Goal: Information Seeking & Learning: Learn about a topic

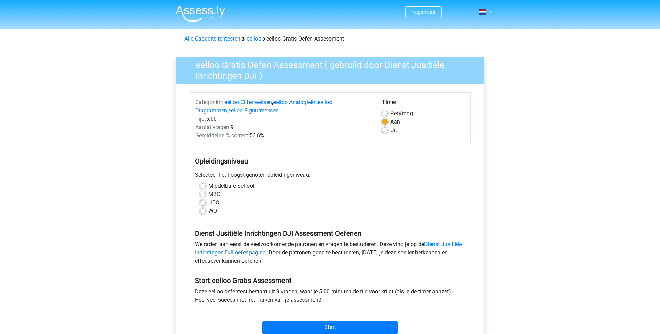
click at [214, 195] on label "MBO" at bounding box center [214, 195] width 12 height 8
click at [205, 195] on input "MBO" at bounding box center [203, 194] width 6 height 7
radio input "true"
click at [330, 329] on input "Start" at bounding box center [329, 327] width 135 height 13
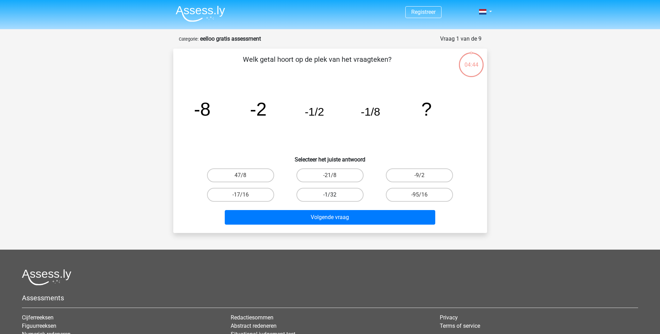
click at [328, 198] on label "-1/32" at bounding box center [329, 195] width 67 height 14
click at [330, 198] on input "-1/32" at bounding box center [332, 197] width 5 height 5
radio input "true"
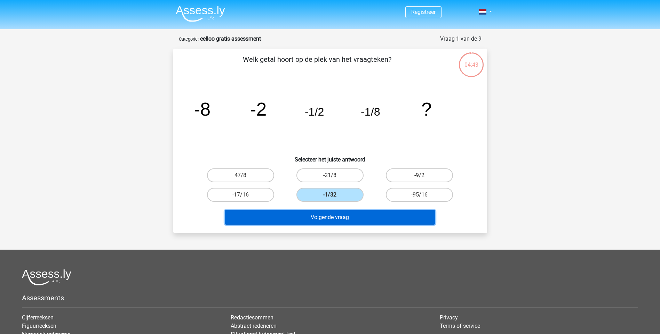
click at [337, 223] on button "Volgende vraag" at bounding box center [330, 217] width 210 height 15
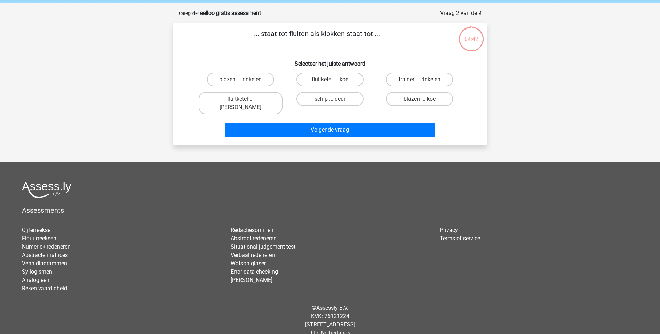
scroll to position [29, 0]
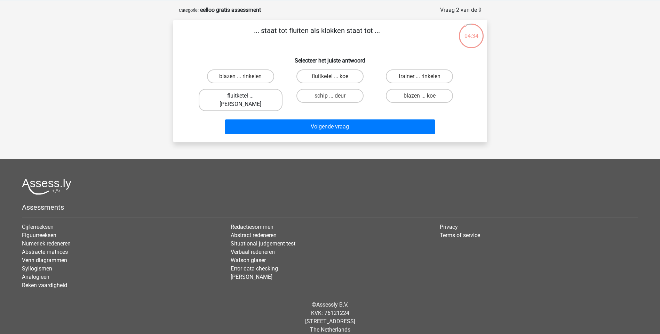
click at [236, 98] on label "fluitketel ... luiden" at bounding box center [241, 100] width 84 height 22
click at [240, 98] on input "fluitketel ... luiden" at bounding box center [242, 98] width 5 height 5
radio input "true"
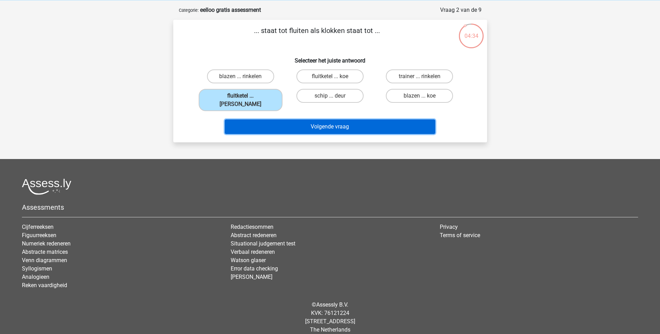
click at [299, 120] on button "Volgende vraag" at bounding box center [330, 127] width 210 height 15
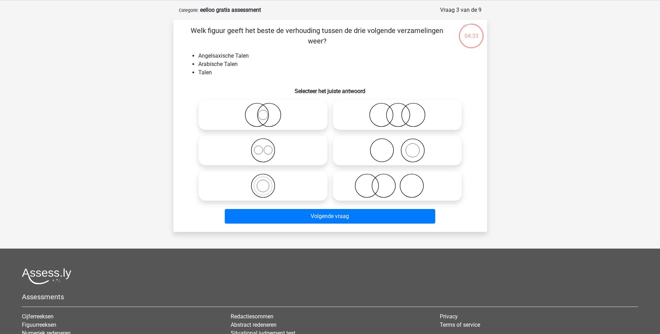
scroll to position [35, 0]
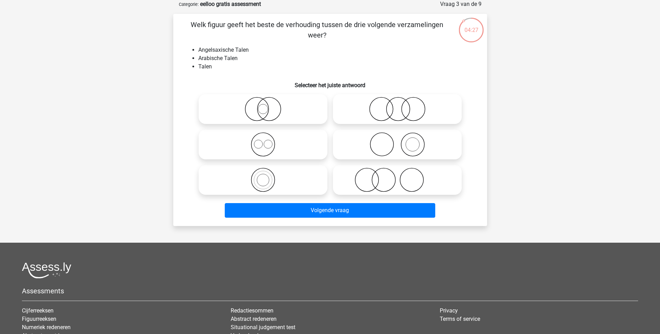
click at [263, 140] on input "radio" at bounding box center [265, 139] width 5 height 5
radio input "true"
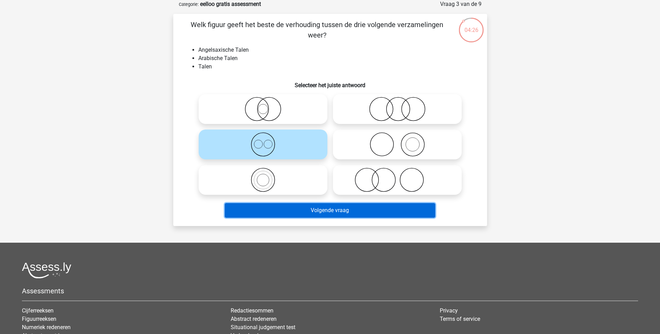
click at [319, 217] on button "Volgende vraag" at bounding box center [330, 210] width 210 height 15
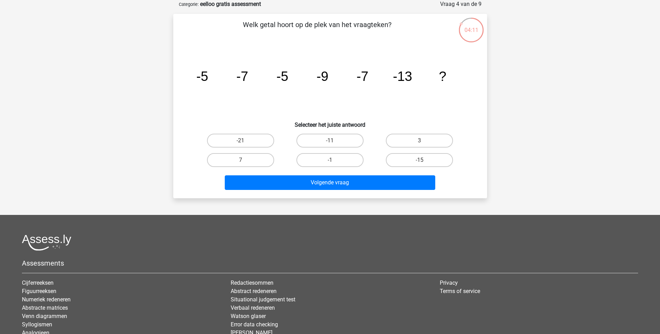
click at [420, 162] on input "-15" at bounding box center [421, 162] width 5 height 5
radio input "true"
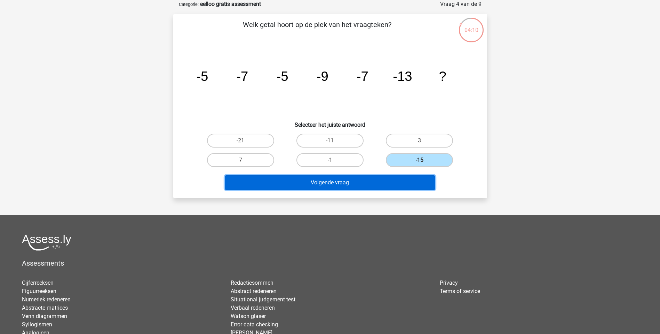
click at [339, 183] on button "Volgende vraag" at bounding box center [330, 183] width 210 height 15
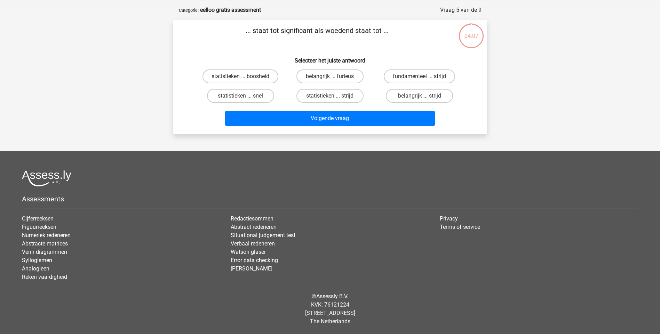
scroll to position [29, 0]
click at [319, 78] on label "belangrijk ... furieus" at bounding box center [329, 77] width 67 height 14
click at [330, 78] on input "belangrijk ... furieus" at bounding box center [332, 78] width 5 height 5
radio input "true"
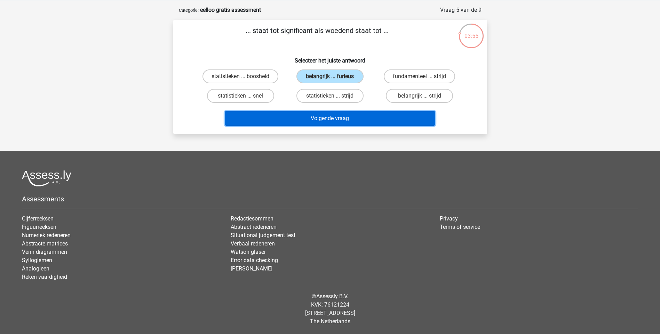
click at [324, 121] on button "Volgende vraag" at bounding box center [330, 118] width 210 height 15
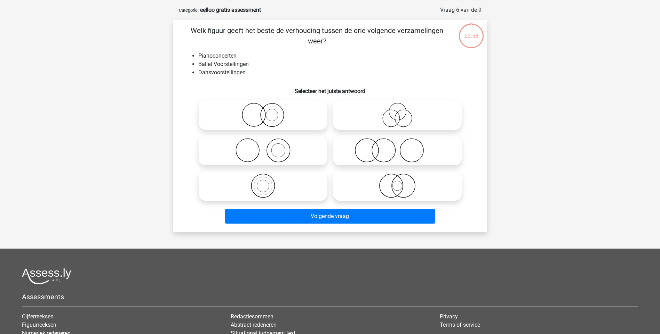
scroll to position [35, 0]
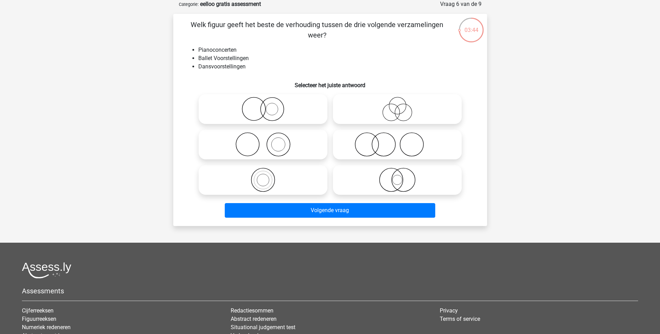
click at [400, 111] on icon at bounding box center [397, 109] width 123 height 24
click at [400, 106] on input "radio" at bounding box center [399, 103] width 5 height 5
radio input "true"
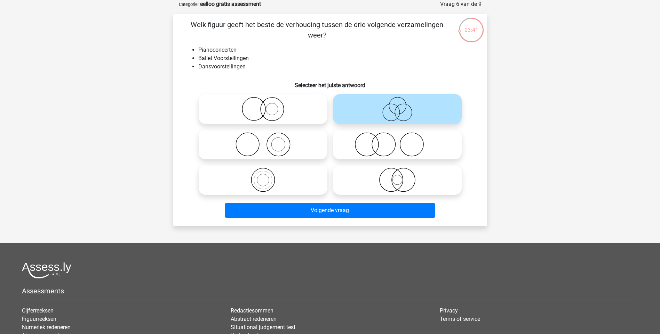
click at [268, 120] on icon at bounding box center [262, 109] width 123 height 24
click at [267, 106] on input "radio" at bounding box center [265, 103] width 5 height 5
radio input "true"
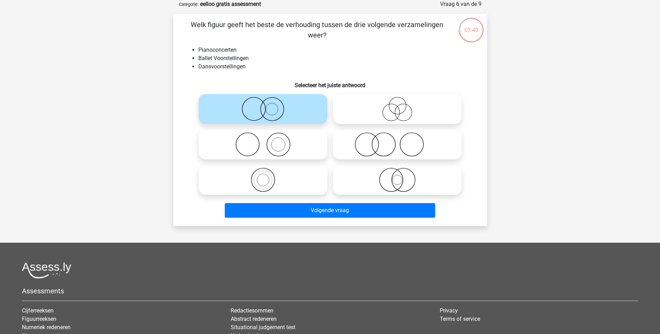
click at [190, 146] on div at bounding box center [329, 144] width 291 height 106
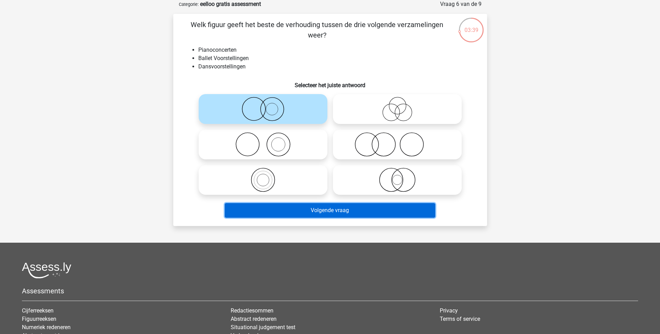
click at [280, 208] on button "Volgende vraag" at bounding box center [330, 210] width 210 height 15
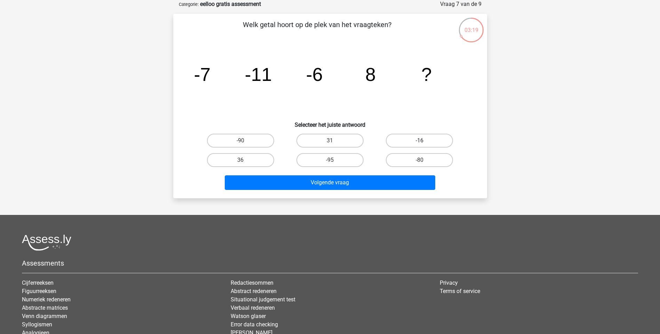
click at [418, 142] on div "-16" at bounding box center [419, 141] width 84 height 14
click at [262, 161] on label "36" at bounding box center [240, 160] width 67 height 14
click at [245, 161] on input "36" at bounding box center [242, 162] width 5 height 5
radio input "true"
click at [331, 143] on input "31" at bounding box center [332, 143] width 5 height 5
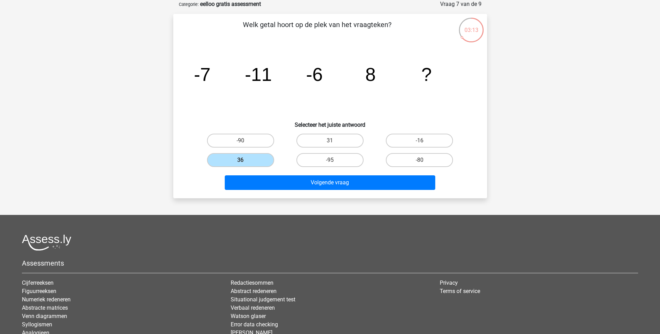
radio input "true"
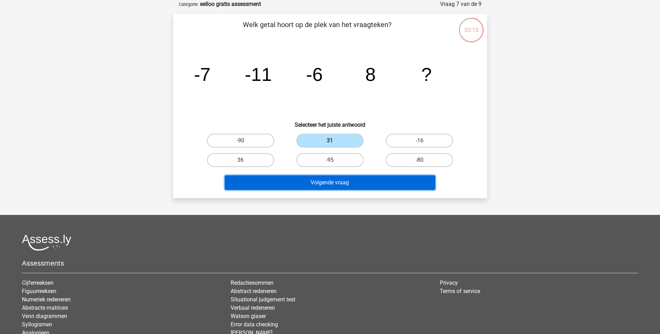
click at [342, 183] on button "Volgende vraag" at bounding box center [330, 183] width 210 height 15
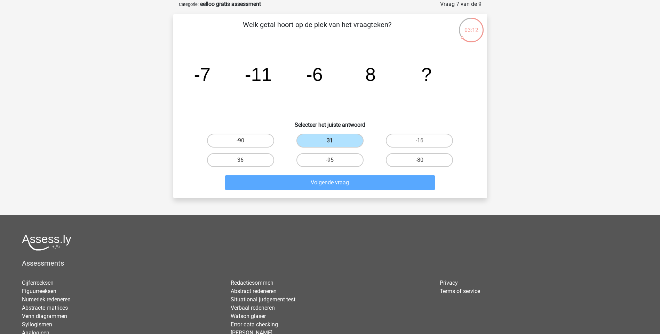
scroll to position [29, 0]
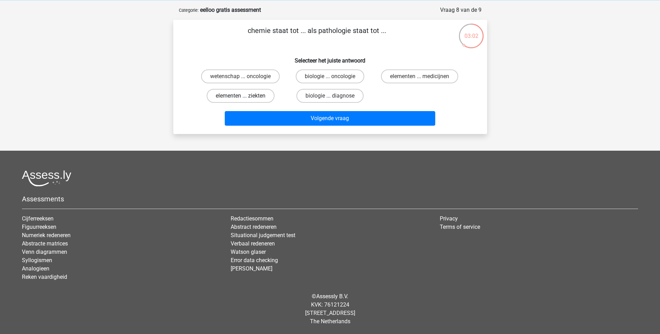
click at [262, 97] on label "elementen ... ziekten" at bounding box center [241, 96] width 68 height 14
click at [245, 97] on input "elementen ... ziekten" at bounding box center [242, 98] width 5 height 5
radio input "true"
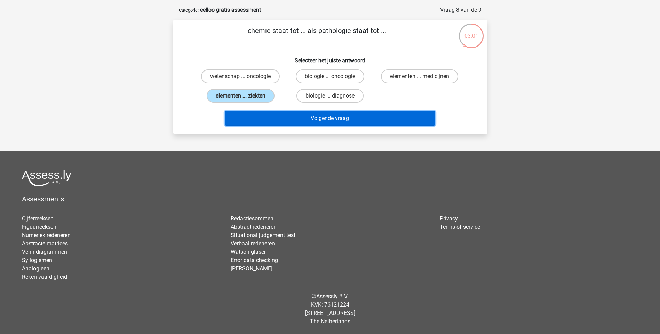
click at [276, 123] on button "Volgende vraag" at bounding box center [330, 118] width 210 height 15
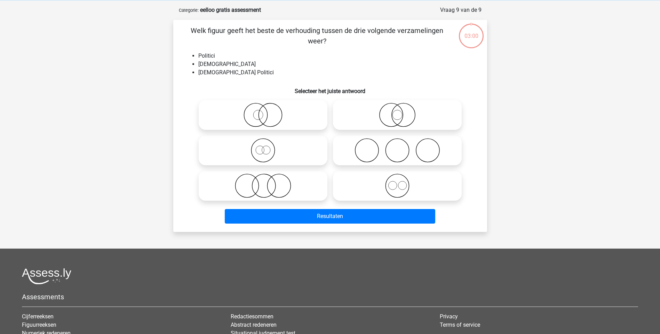
scroll to position [35, 0]
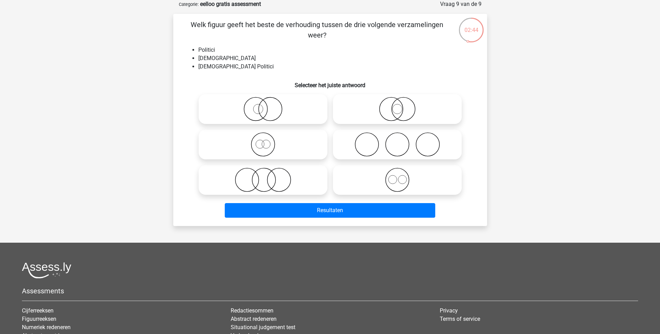
click at [396, 182] on icon at bounding box center [397, 180] width 123 height 24
click at [397, 177] on input "radio" at bounding box center [399, 174] width 5 height 5
radio input "true"
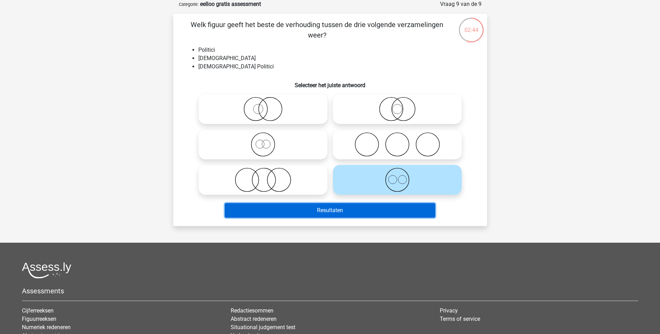
click at [362, 209] on button "Resultaten" at bounding box center [330, 210] width 210 height 15
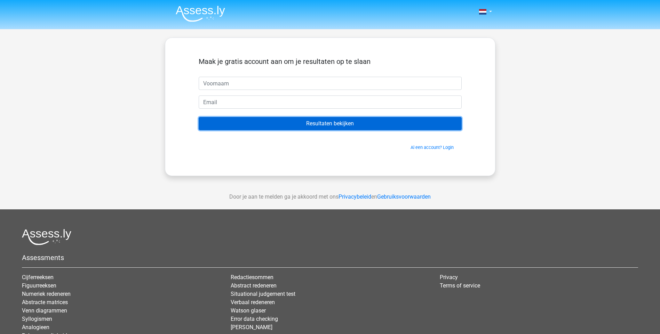
click at [319, 123] on input "Resultaten bekijken" at bounding box center [330, 123] width 263 height 13
click at [335, 123] on input "Resultaten bekijken" at bounding box center [330, 123] width 263 height 13
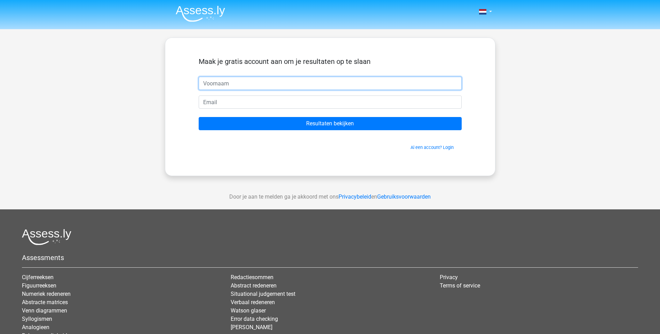
click at [291, 82] on input "text" at bounding box center [330, 83] width 263 height 13
type input "Pauline"
type input "pauline.spaargaren@gmail.com"
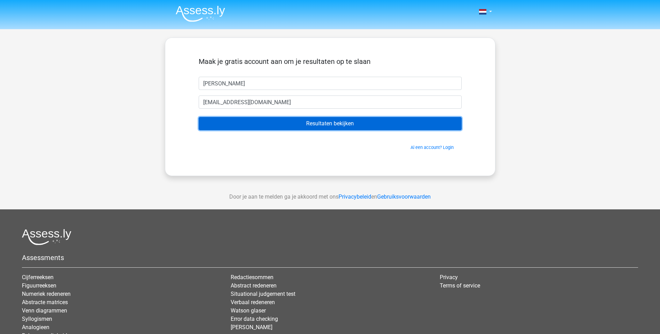
click at [343, 122] on input "Resultaten bekijken" at bounding box center [330, 123] width 263 height 13
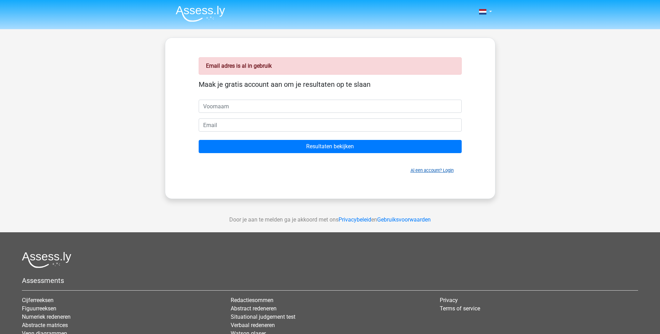
click at [435, 171] on link "Al een account? Login" at bounding box center [431, 170] width 43 height 5
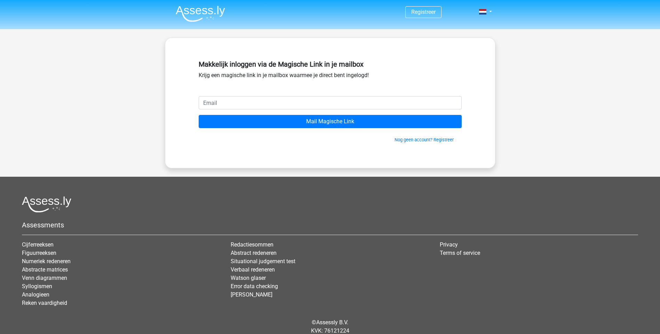
click at [278, 105] on input "email" at bounding box center [330, 102] width 263 height 13
type input "[EMAIL_ADDRESS][DOMAIN_NAME]"
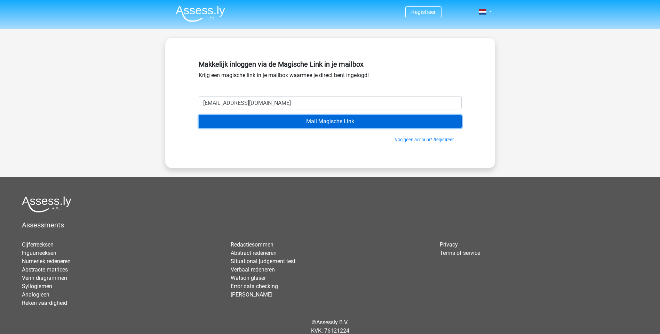
click at [340, 124] on input "Mail Magische Link" at bounding box center [330, 121] width 263 height 13
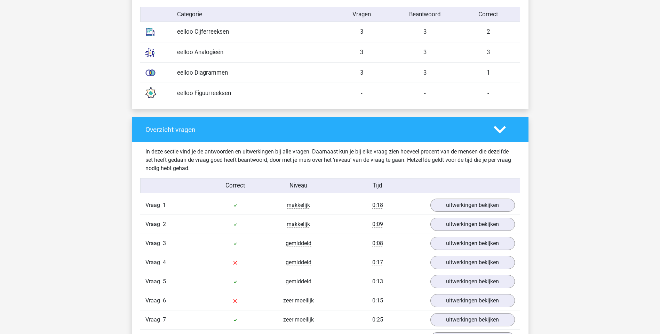
scroll to position [695, 0]
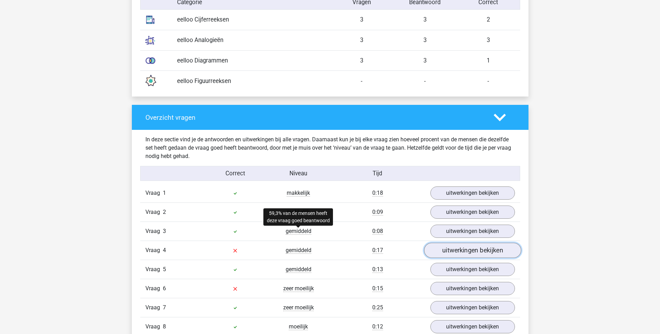
click at [445, 252] on link "uitwerkingen bekijken" at bounding box center [472, 250] width 97 height 15
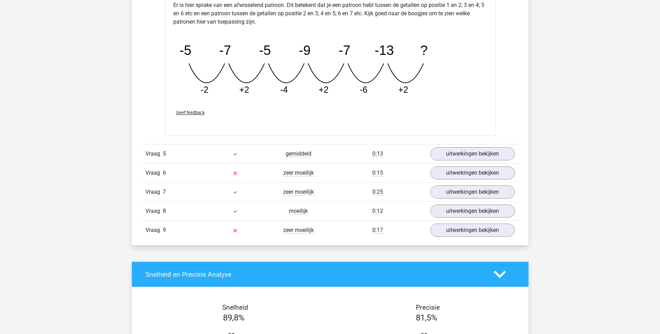
scroll to position [1147, 0]
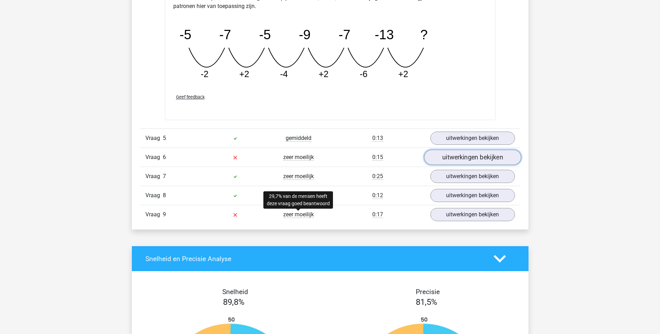
click at [453, 157] on link "uitwerkingen bekijken" at bounding box center [472, 157] width 97 height 15
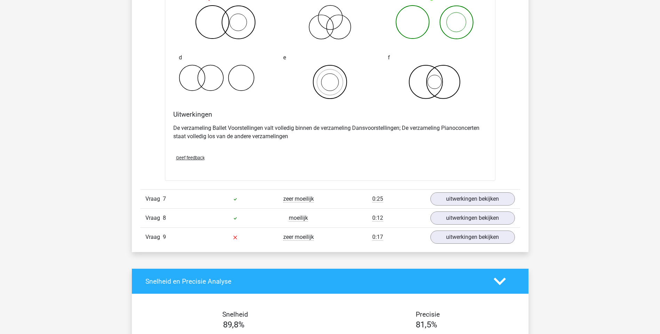
scroll to position [1391, 0]
click at [459, 239] on link "uitwerkingen bekijken" at bounding box center [472, 237] width 97 height 15
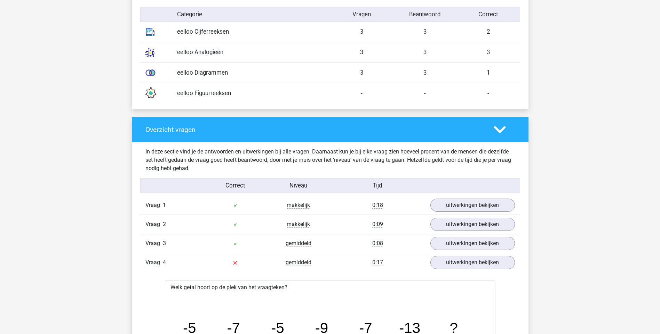
scroll to position [591, 0]
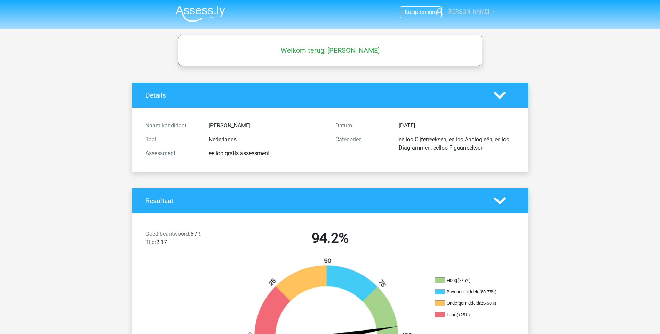
click at [468, 12] on span "[PERSON_NAME]" at bounding box center [468, 11] width 42 height 7
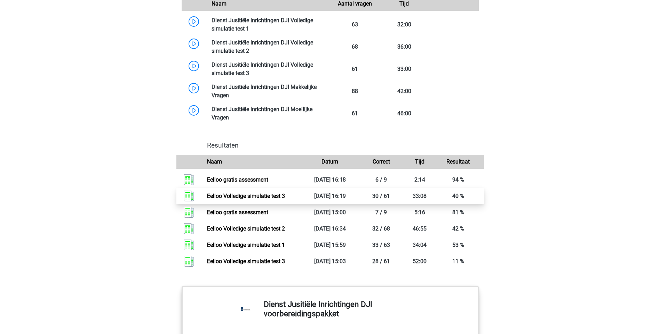
scroll to position [869, 0]
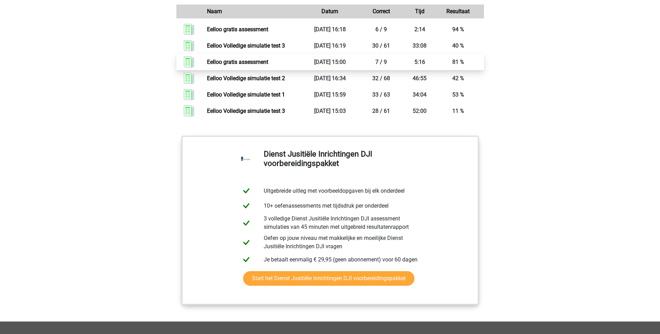
click at [265, 63] on link "Eelloo gratis assessment" at bounding box center [237, 62] width 61 height 7
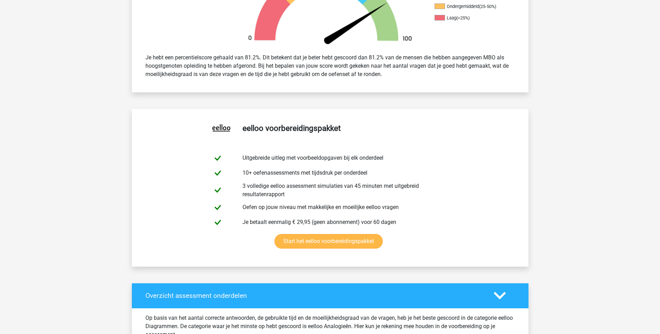
scroll to position [348, 0]
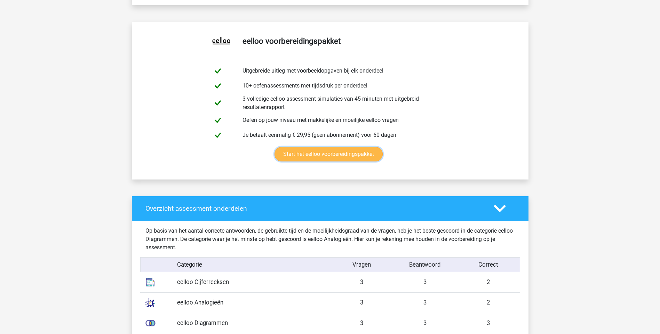
click at [325, 157] on link "Start het eelloo voorbereidingspakket" at bounding box center [328, 154] width 108 height 15
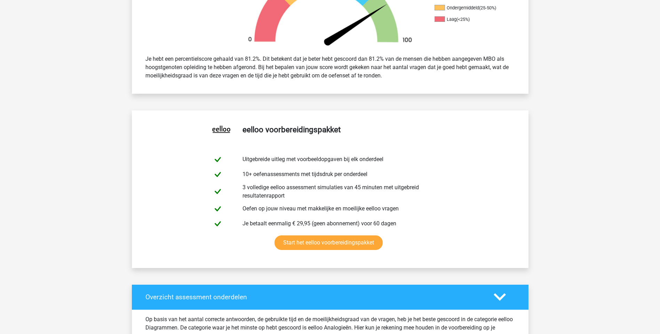
scroll to position [143, 0]
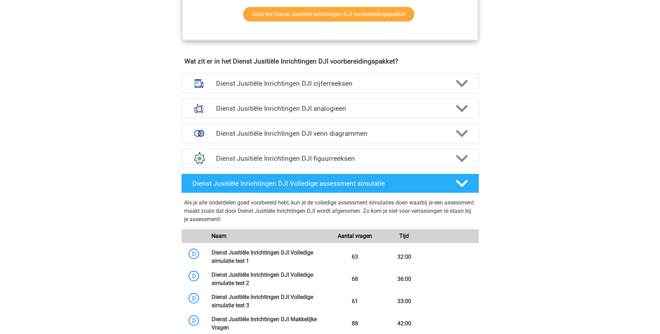
scroll to position [487, 0]
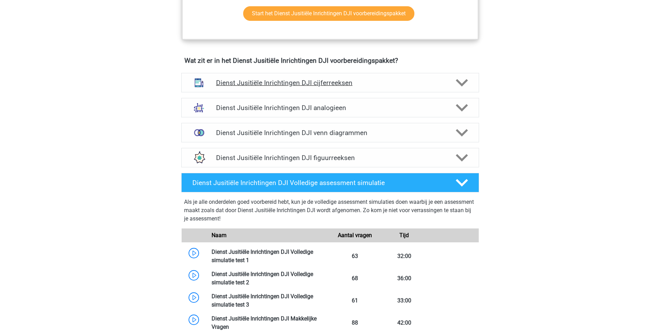
click at [257, 82] on h4 "Dienst Jusitiële Inrichtingen DJI cijferreeksen" at bounding box center [330, 83] width 228 height 8
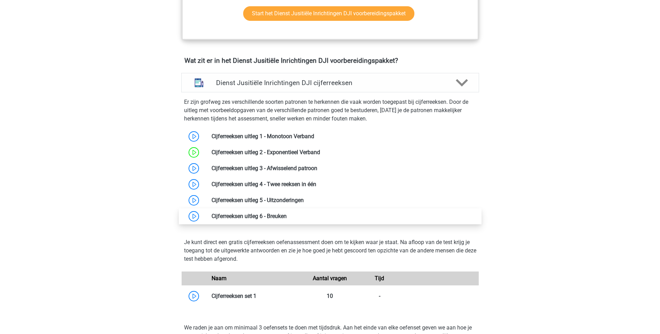
click at [287, 217] on link at bounding box center [287, 216] width 0 height 7
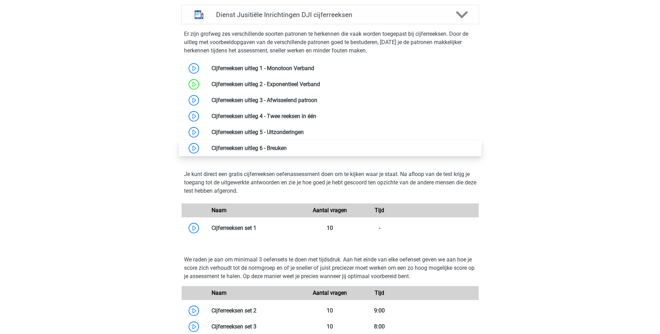
scroll to position [556, 0]
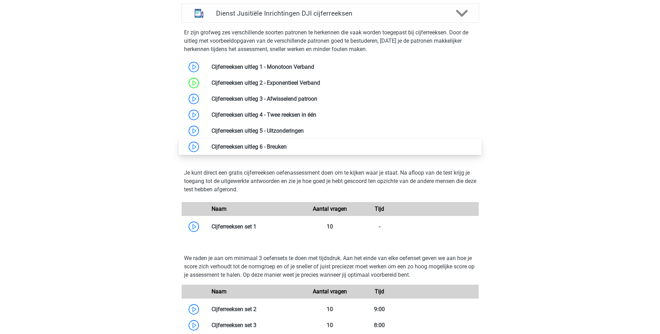
click at [287, 149] on link at bounding box center [287, 147] width 0 height 7
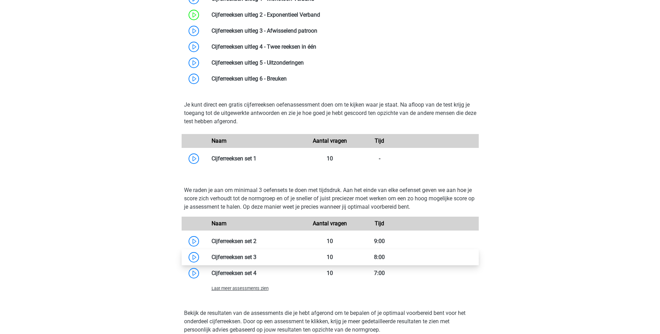
scroll to position [661, 0]
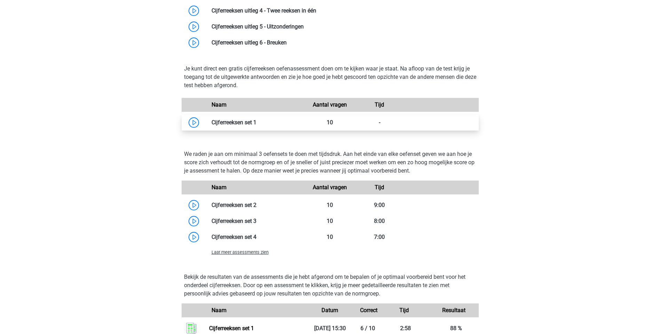
click at [256, 124] on link at bounding box center [256, 122] width 0 height 7
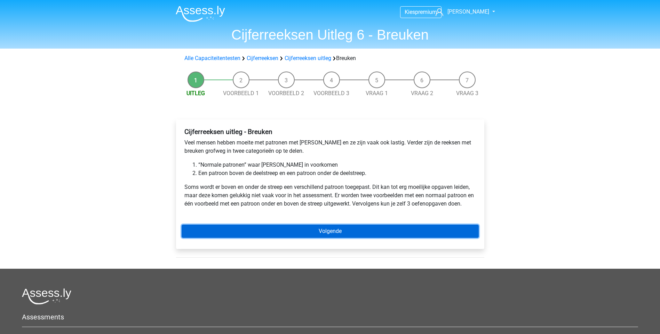
click at [333, 232] on link "Volgende" at bounding box center [330, 231] width 297 height 13
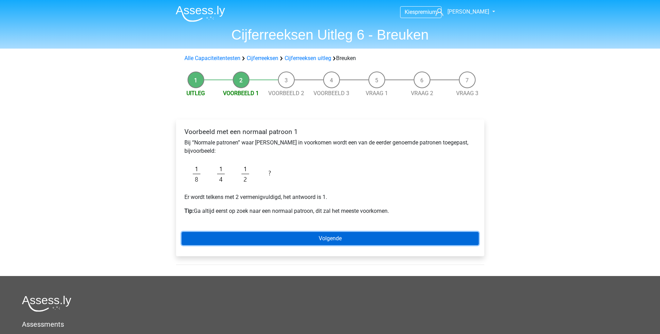
click at [334, 240] on link "Volgende" at bounding box center [330, 238] width 297 height 13
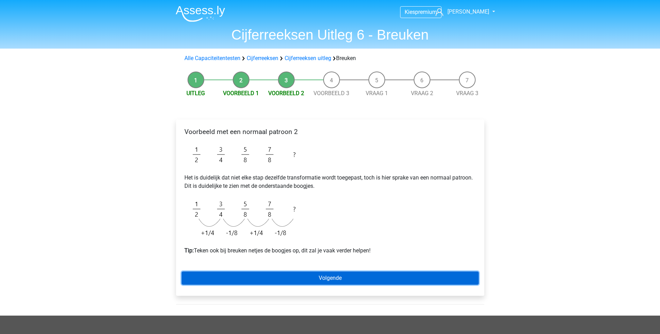
click at [338, 282] on link "Volgende" at bounding box center [330, 278] width 297 height 13
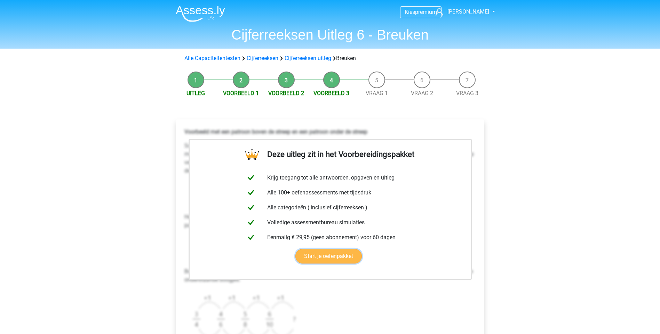
click at [326, 258] on link "Start je oefenpakket" at bounding box center [328, 256] width 66 height 15
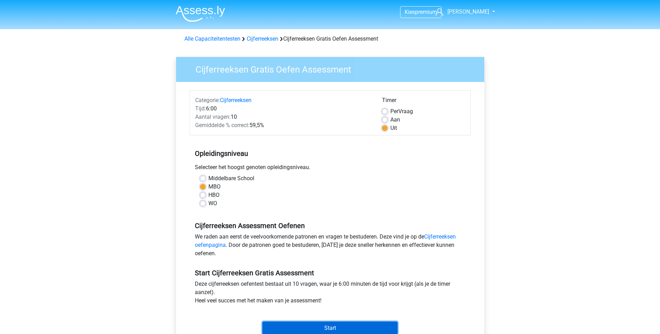
click at [329, 329] on input "Start" at bounding box center [329, 328] width 135 height 13
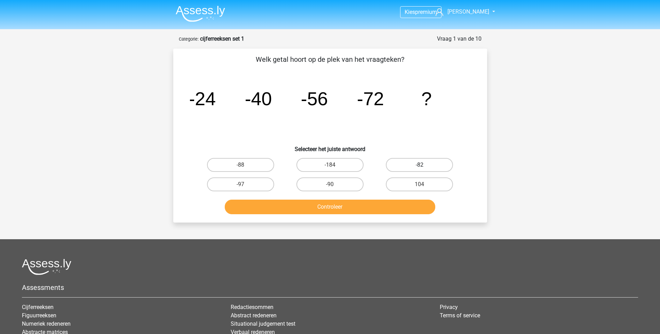
click at [416, 166] on label "-82" at bounding box center [419, 165] width 67 height 14
click at [419, 166] on input "-82" at bounding box center [421, 167] width 5 height 5
radio input "true"
click at [360, 207] on button "Controleer" at bounding box center [330, 207] width 210 height 15
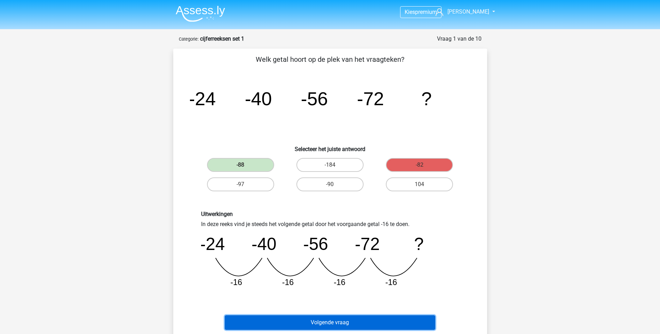
click at [331, 319] on button "Volgende vraag" at bounding box center [330, 323] width 210 height 15
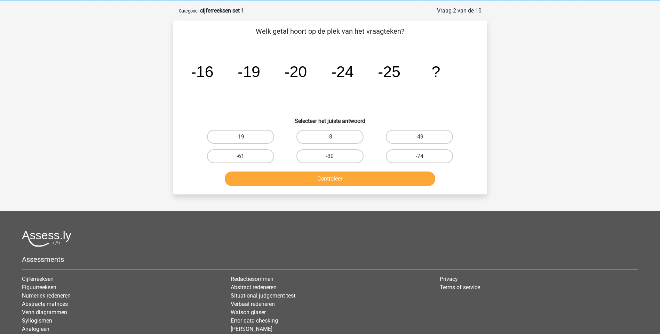
scroll to position [35, 0]
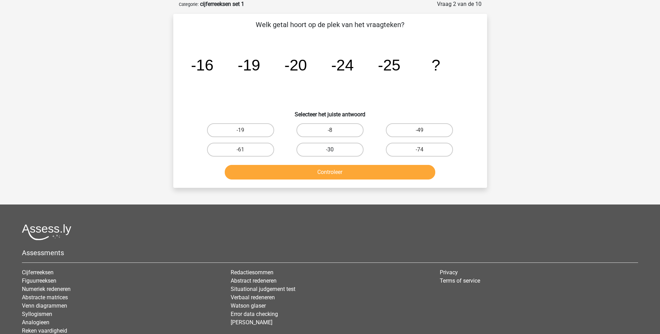
click at [323, 148] on label "-30" at bounding box center [329, 150] width 67 height 14
click at [330, 150] on input "-30" at bounding box center [332, 152] width 5 height 5
radio input "true"
click at [333, 176] on button "Controleer" at bounding box center [330, 172] width 210 height 15
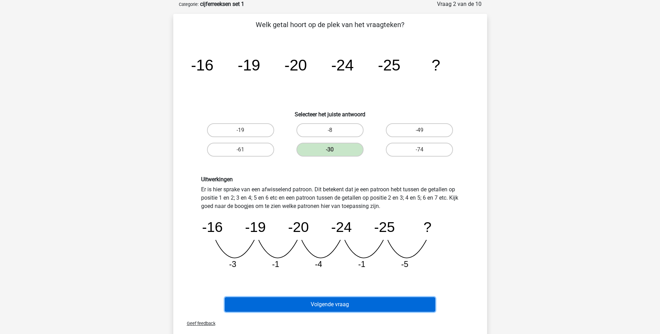
click at [336, 304] on button "Volgende vraag" at bounding box center [330, 305] width 210 height 15
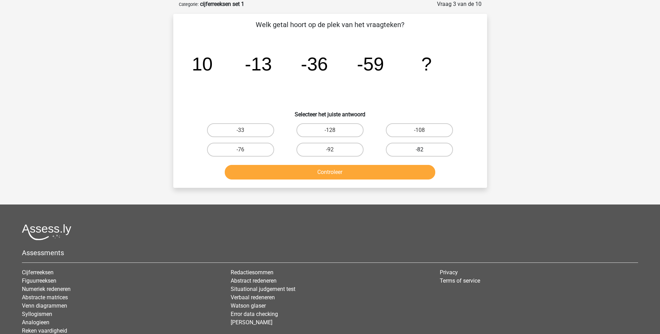
click at [397, 150] on label "-82" at bounding box center [419, 150] width 67 height 14
click at [419, 150] on input "-82" at bounding box center [421, 152] width 5 height 5
radio input "true"
click at [391, 170] on button "Controleer" at bounding box center [330, 172] width 210 height 15
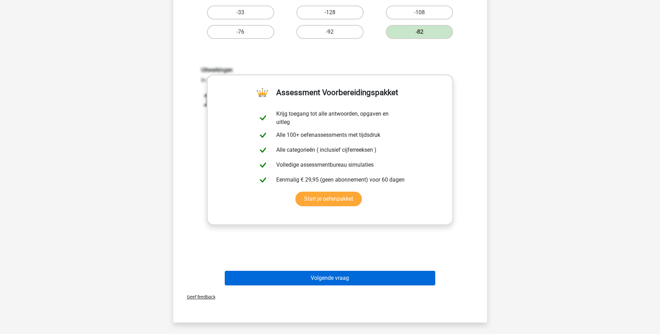
scroll to position [174, 0]
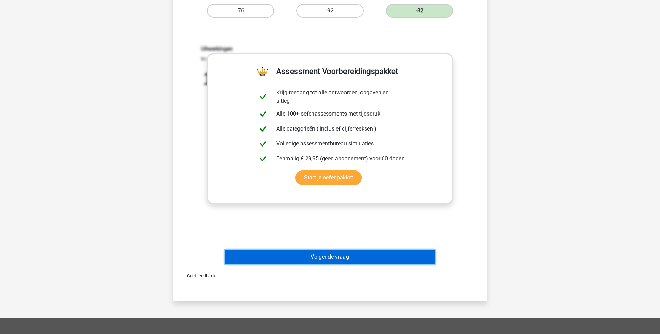
click at [324, 259] on button "Volgende vraag" at bounding box center [330, 257] width 210 height 15
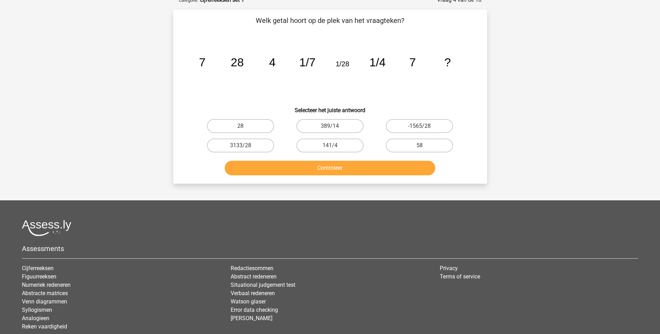
scroll to position [35, 0]
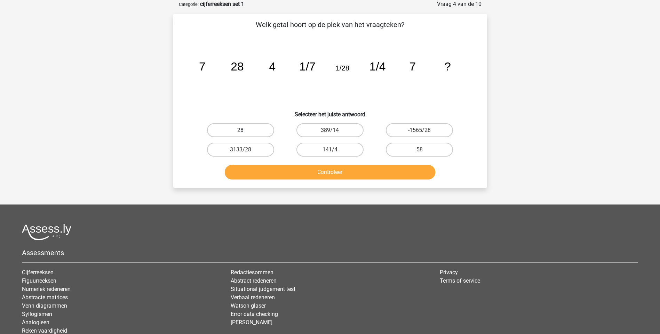
click at [258, 130] on label "28" at bounding box center [240, 130] width 67 height 14
click at [245, 130] on input "28" at bounding box center [242, 132] width 5 height 5
radio input "true"
click at [337, 175] on button "Controleer" at bounding box center [330, 172] width 210 height 15
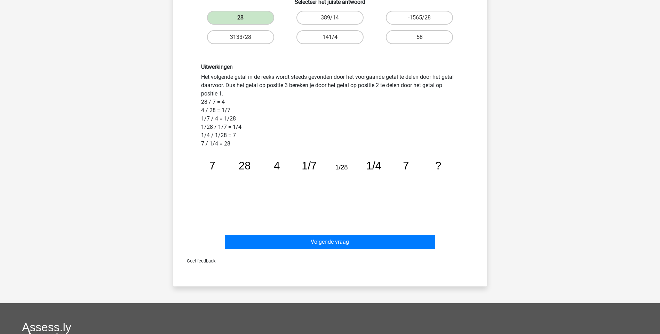
scroll to position [174, 0]
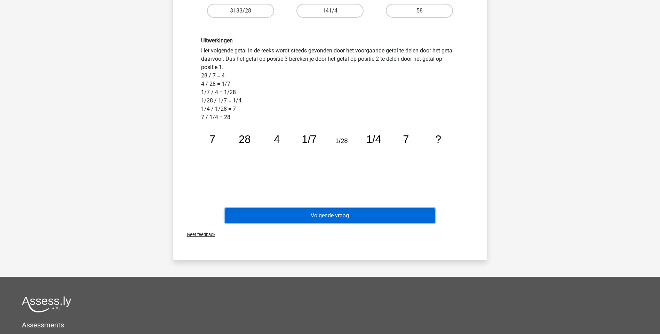
click at [330, 216] on button "Volgende vraag" at bounding box center [330, 216] width 210 height 15
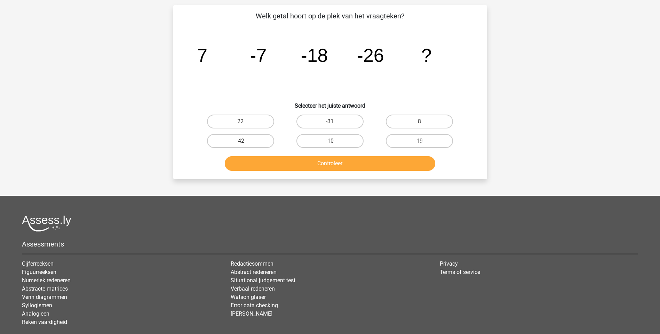
scroll to position [35, 0]
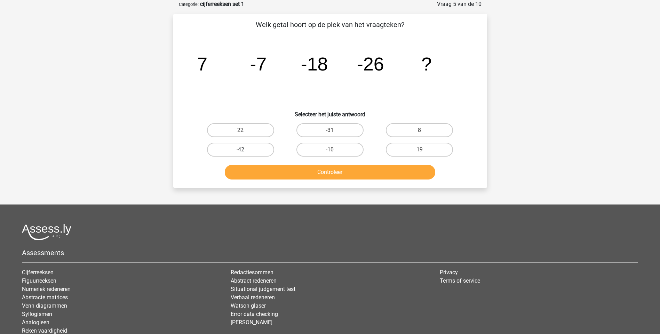
click at [257, 148] on label "-42" at bounding box center [240, 150] width 67 height 14
click at [245, 150] on input "-42" at bounding box center [242, 152] width 5 height 5
radio input "true"
click at [324, 174] on button "Controleer" at bounding box center [330, 172] width 210 height 15
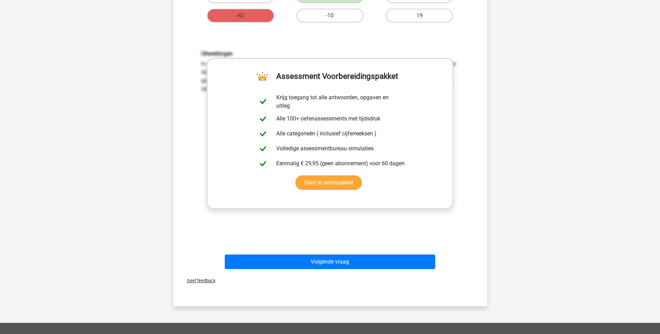
scroll to position [174, 0]
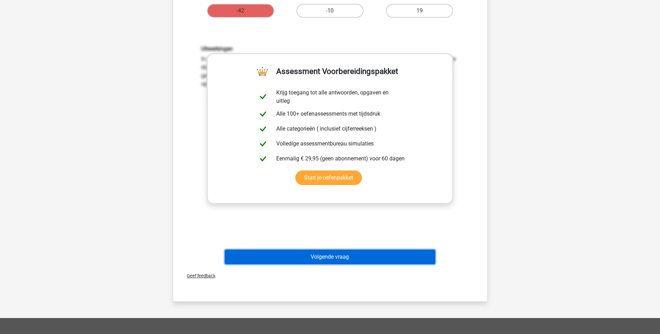
click at [354, 256] on button "Volgende vraag" at bounding box center [330, 257] width 210 height 15
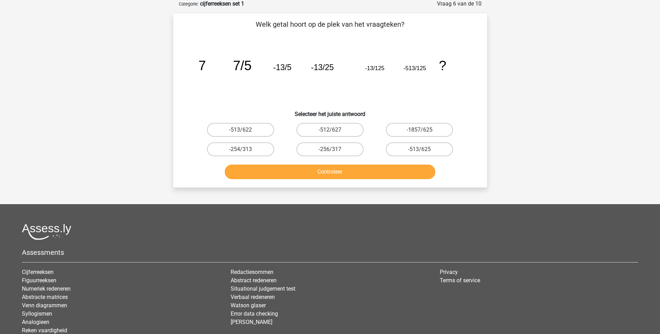
scroll to position [35, 0]
click at [419, 130] on label "-1857/625" at bounding box center [419, 130] width 67 height 14
click at [419, 130] on input "-1857/625" at bounding box center [421, 132] width 5 height 5
radio input "true"
click at [365, 177] on button "Controleer" at bounding box center [330, 172] width 210 height 15
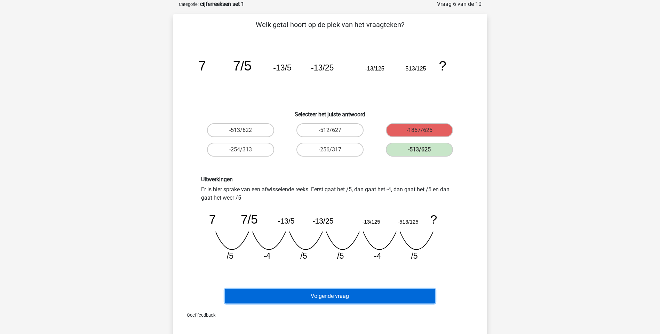
click at [324, 297] on button "Volgende vraag" at bounding box center [330, 296] width 210 height 15
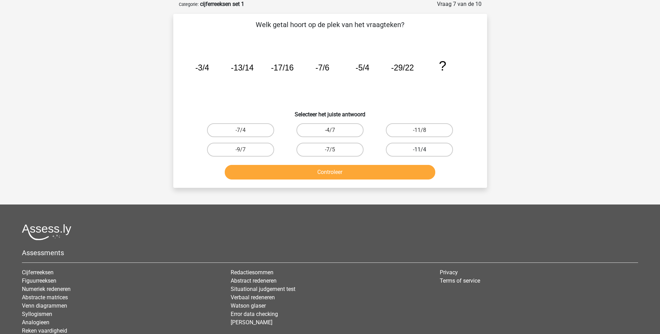
click at [405, 150] on label "-11/4" at bounding box center [419, 150] width 67 height 14
click at [419, 150] on input "-11/4" at bounding box center [421, 152] width 5 height 5
radio input "true"
click at [341, 172] on button "Controleer" at bounding box center [330, 172] width 210 height 15
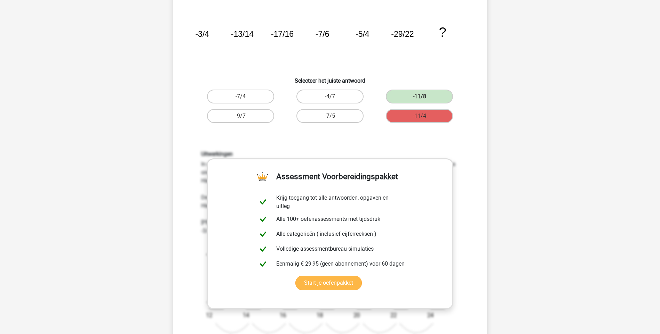
scroll to position [209, 0]
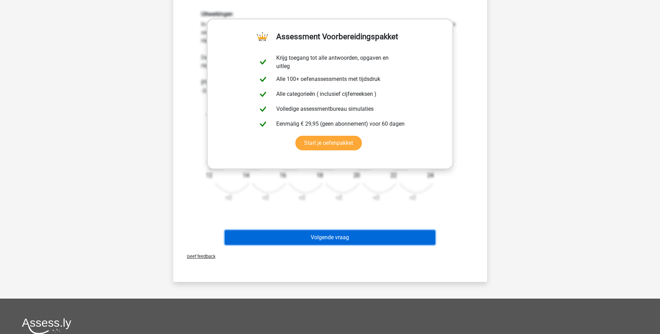
click at [335, 236] on button "Volgende vraag" at bounding box center [330, 238] width 210 height 15
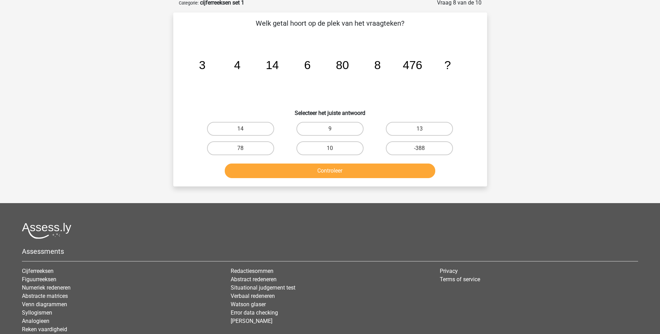
scroll to position [35, 0]
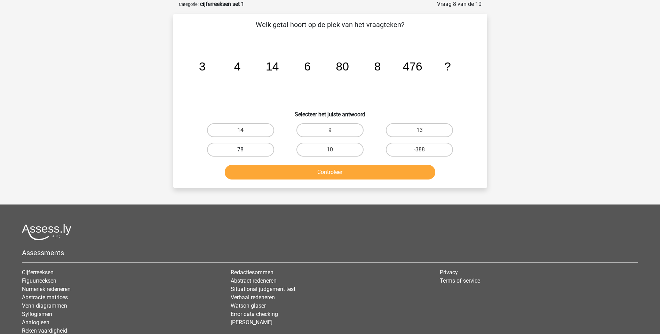
click at [254, 150] on label "78" at bounding box center [240, 150] width 67 height 14
click at [245, 150] on input "78" at bounding box center [242, 152] width 5 height 5
radio input "true"
click at [326, 174] on button "Controleer" at bounding box center [330, 172] width 210 height 15
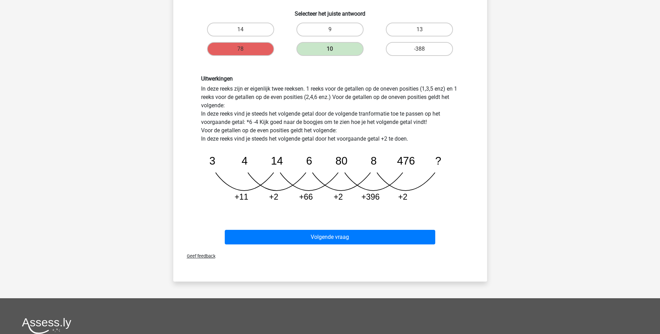
scroll to position [243, 0]
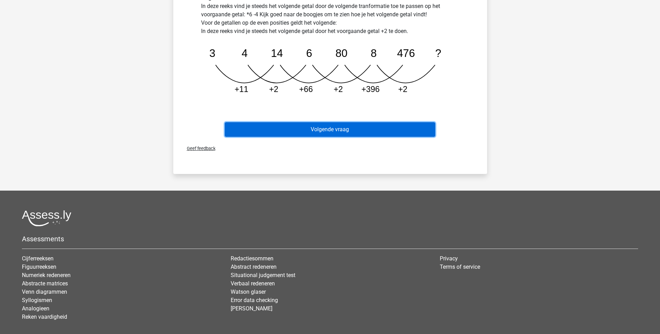
click at [333, 134] on button "Volgende vraag" at bounding box center [330, 129] width 210 height 15
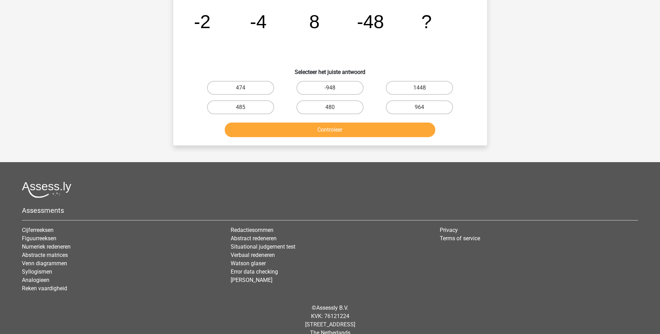
scroll to position [35, 0]
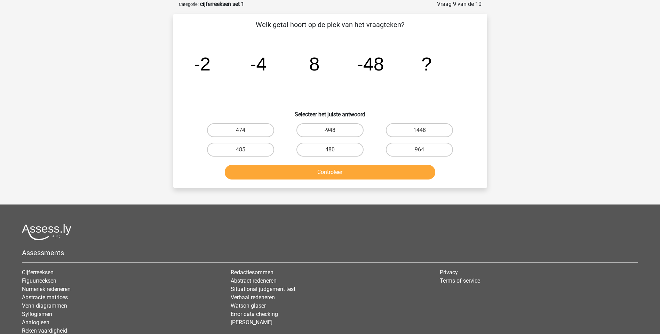
click at [330, 153] on input "480" at bounding box center [332, 152] width 5 height 5
radio input "true"
click at [326, 174] on button "Controleer" at bounding box center [330, 172] width 210 height 15
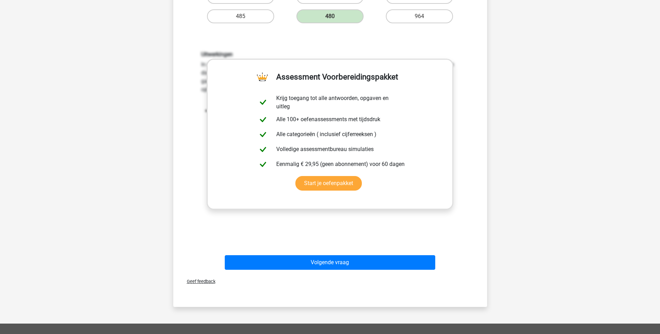
scroll to position [174, 0]
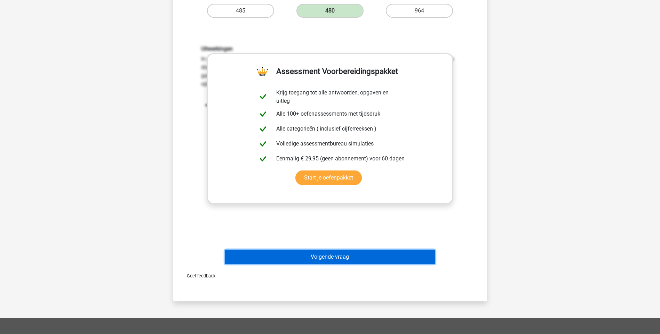
click at [328, 259] on button "Volgende vraag" at bounding box center [330, 257] width 210 height 15
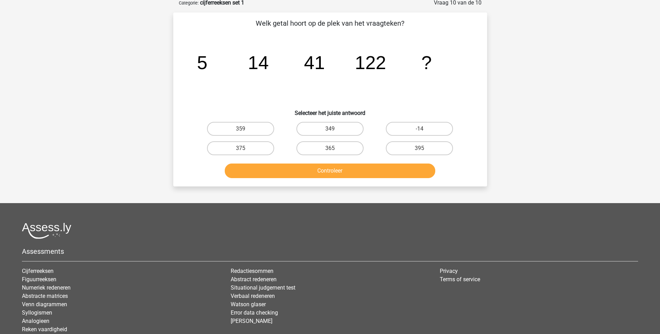
scroll to position [35, 0]
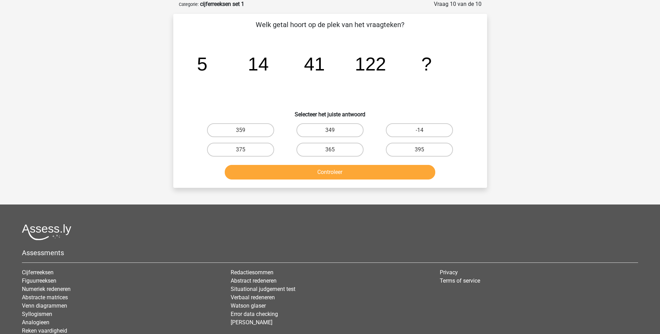
click at [333, 150] on input "365" at bounding box center [332, 152] width 5 height 5
radio input "true"
click at [337, 174] on button "Controleer" at bounding box center [330, 172] width 210 height 15
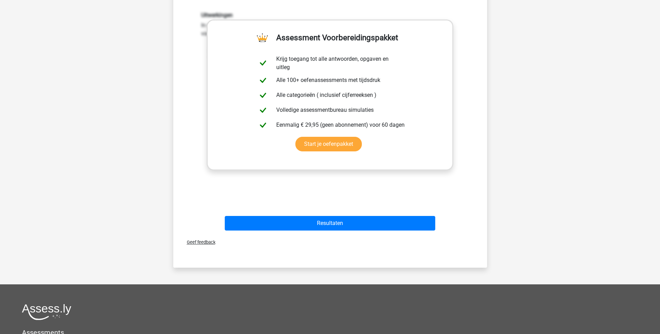
scroll to position [209, 0]
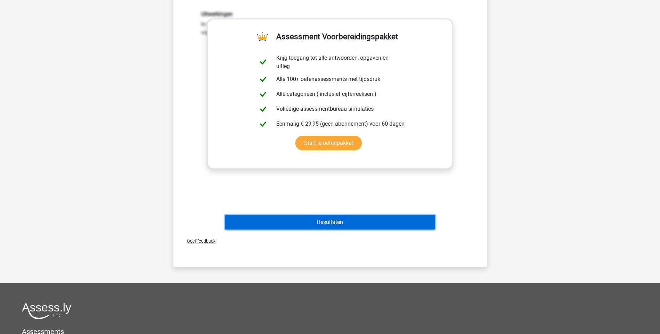
click at [328, 223] on button "Resultaten" at bounding box center [330, 222] width 210 height 15
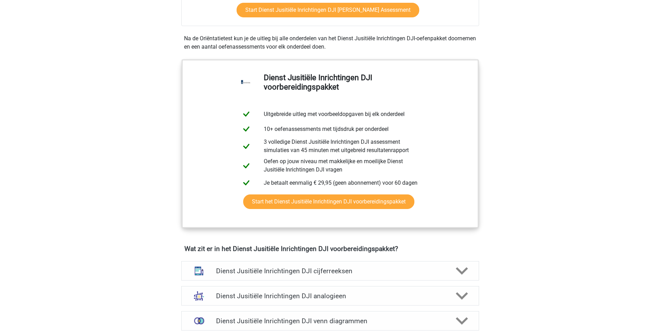
scroll to position [417, 0]
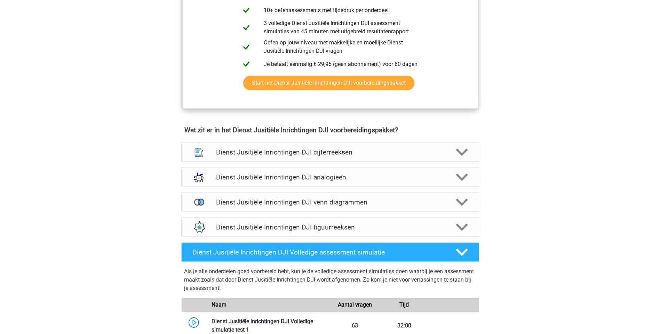
click at [259, 178] on h4 "Dienst Jusitiële Inrichtingen DJI analogieen" at bounding box center [330, 178] width 228 height 8
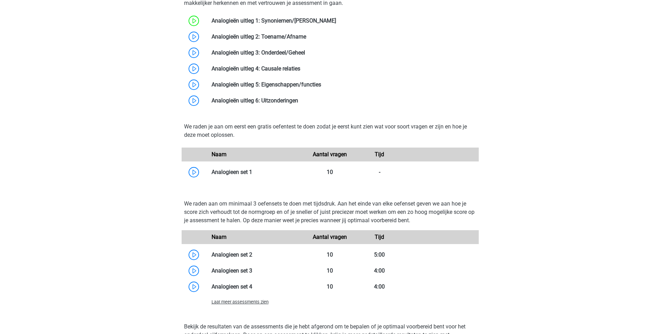
scroll to position [730, 0]
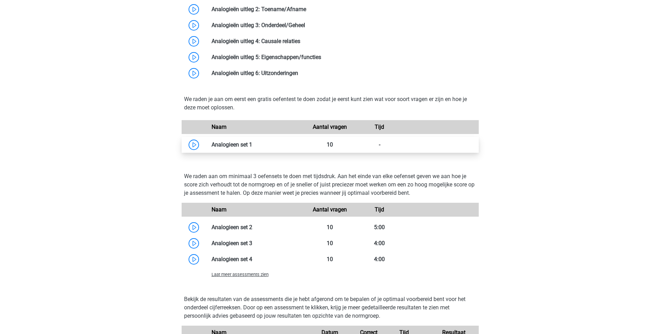
click at [252, 146] on link at bounding box center [252, 145] width 0 height 7
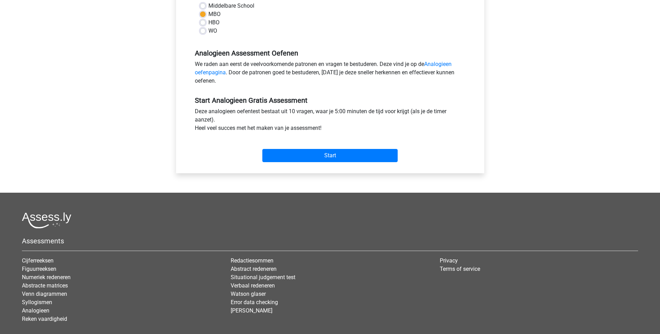
scroll to position [174, 0]
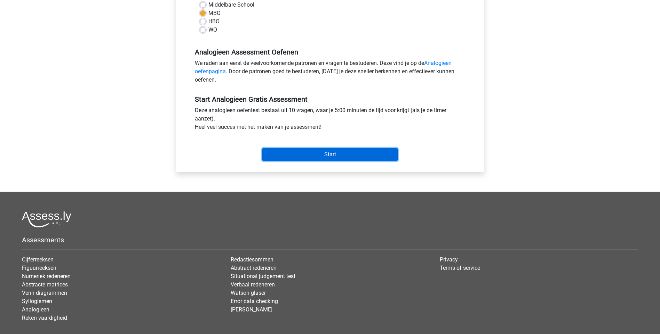
click at [325, 153] on input "Start" at bounding box center [329, 154] width 135 height 13
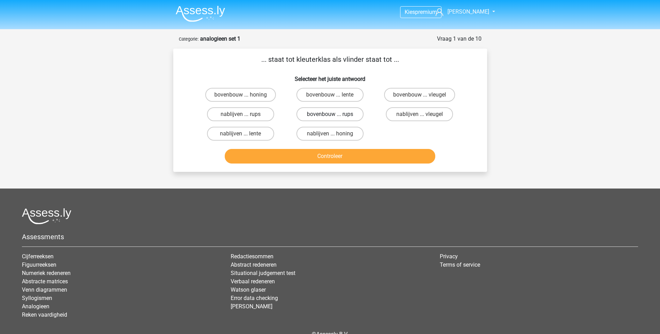
click at [325, 115] on label "bovenbouw ... rups" at bounding box center [329, 114] width 67 height 14
click at [330, 115] on input "bovenbouw ... rups" at bounding box center [332, 116] width 5 height 5
radio input "true"
click at [334, 159] on button "Controleer" at bounding box center [330, 156] width 210 height 15
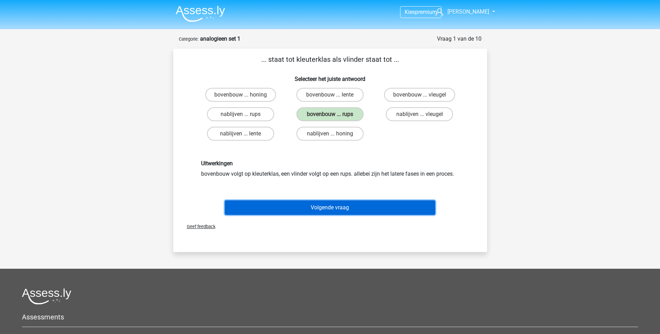
click at [340, 211] on button "Volgende vraag" at bounding box center [330, 208] width 210 height 15
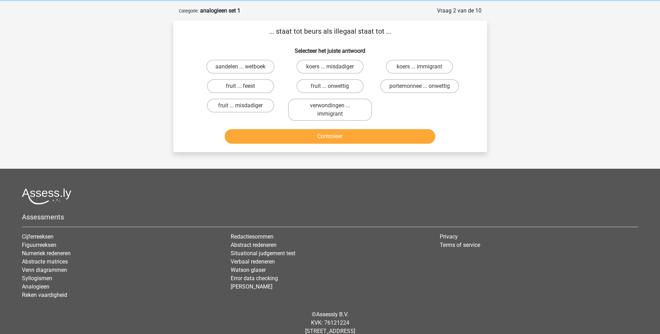
scroll to position [35, 0]
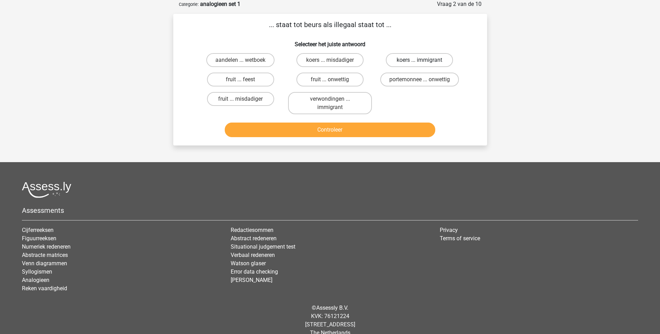
click at [425, 61] on label "koers ... immigrant" at bounding box center [419, 60] width 67 height 14
click at [424, 61] on input "koers ... immigrant" at bounding box center [421, 62] width 5 height 5
radio input "true"
click at [351, 132] on button "Controleer" at bounding box center [330, 130] width 210 height 15
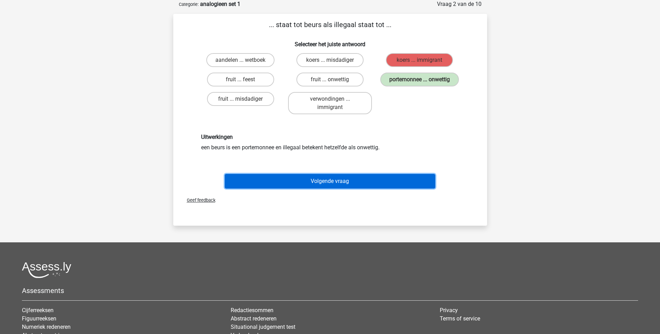
click at [329, 181] on button "Volgende vraag" at bounding box center [330, 181] width 210 height 15
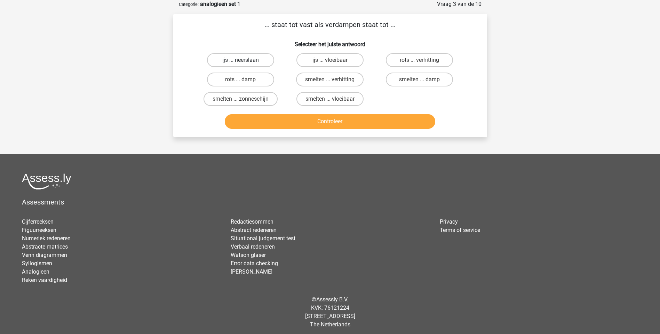
click at [245, 59] on label "ijs ... neerslaan" at bounding box center [240, 60] width 67 height 14
click at [245, 60] on input "ijs ... neerslaan" at bounding box center [242, 62] width 5 height 5
radio input "true"
click at [333, 123] on button "Controleer" at bounding box center [330, 121] width 210 height 15
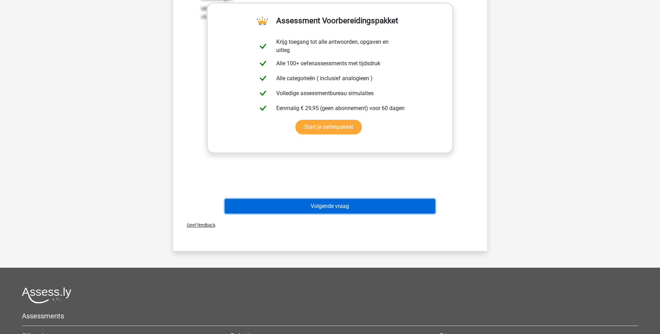
click at [327, 206] on button "Volgende vraag" at bounding box center [330, 206] width 210 height 15
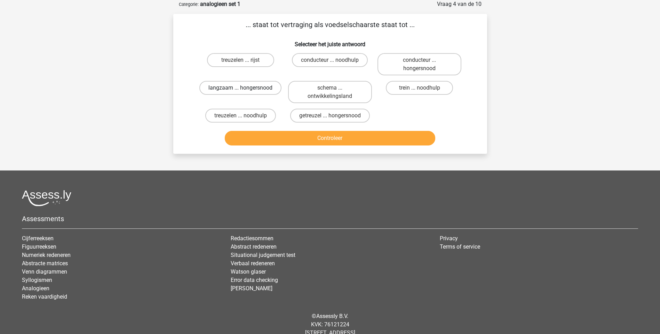
click at [224, 87] on label "langzaam ... hongersnood" at bounding box center [240, 88] width 82 height 14
click at [240, 88] on input "langzaam ... hongersnood" at bounding box center [242, 90] width 5 height 5
radio input "true"
click at [308, 118] on label "getreuzel ... hongersnood" at bounding box center [330, 116] width 80 height 14
click at [330, 118] on input "getreuzel ... hongersnood" at bounding box center [332, 118] width 5 height 5
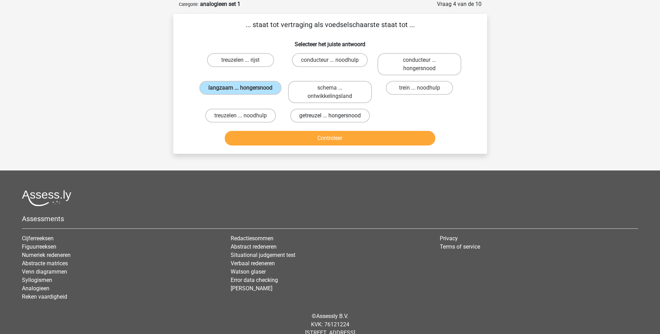
radio input "true"
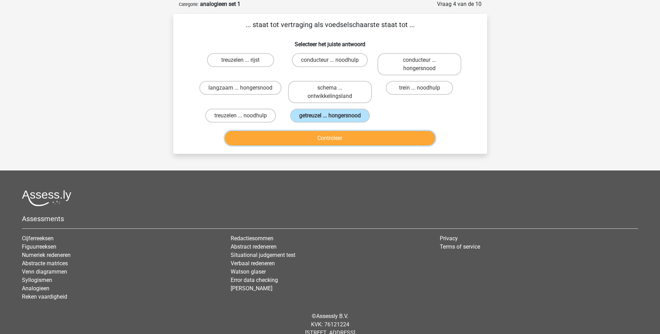
click at [329, 135] on button "Controleer" at bounding box center [330, 138] width 210 height 15
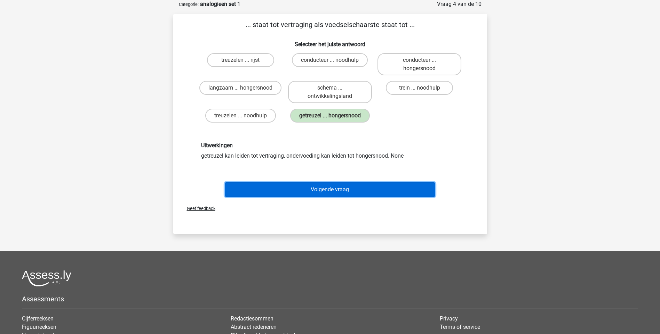
click at [337, 192] on button "Volgende vraag" at bounding box center [330, 190] width 210 height 15
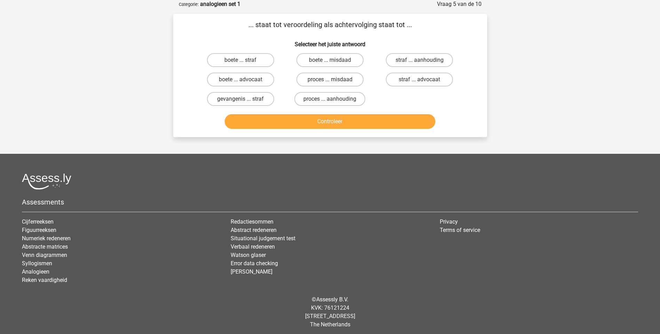
click at [334, 99] on input "proces ... aanhouding" at bounding box center [332, 101] width 5 height 5
radio input "true"
click at [326, 126] on button "Controleer" at bounding box center [330, 121] width 210 height 15
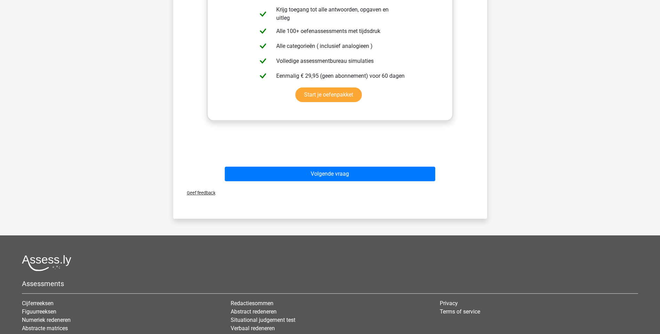
scroll to position [209, 0]
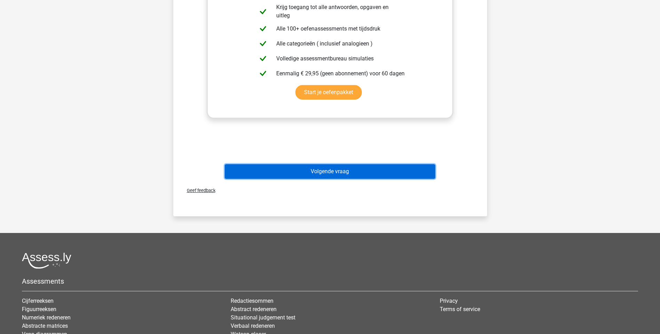
click at [333, 177] on button "Volgende vraag" at bounding box center [330, 171] width 210 height 15
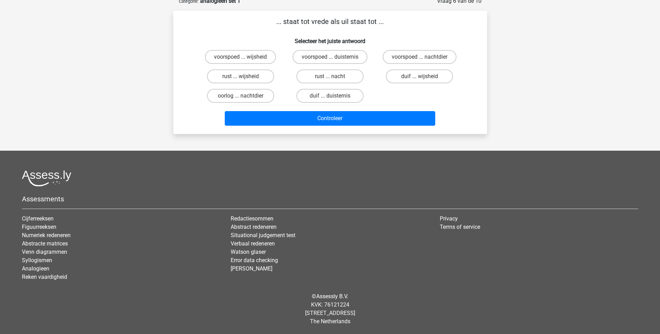
scroll to position [35, 0]
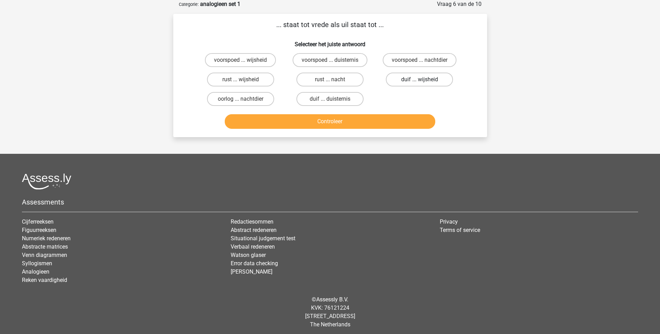
click at [416, 81] on label "duif ... wijsheid" at bounding box center [419, 80] width 67 height 14
click at [419, 81] on input "duif ... wijsheid" at bounding box center [421, 82] width 5 height 5
radio input "true"
click at [336, 124] on button "Controleer" at bounding box center [330, 121] width 210 height 15
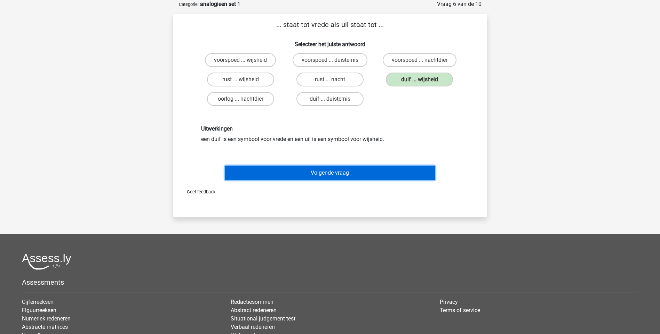
click at [332, 176] on button "Volgende vraag" at bounding box center [330, 173] width 210 height 15
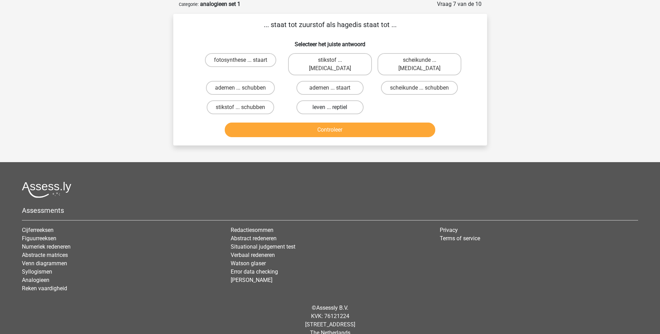
click at [321, 101] on label "leven ... reptiel" at bounding box center [329, 107] width 67 height 14
click at [330, 107] on input "leven ... reptiel" at bounding box center [332, 109] width 5 height 5
radio input "true"
click at [327, 125] on button "Controleer" at bounding box center [330, 130] width 210 height 15
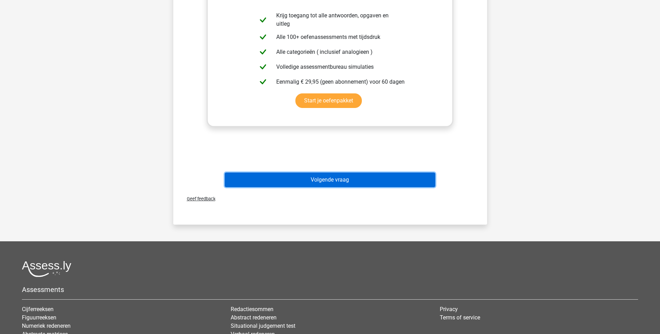
click at [333, 177] on button "Volgende vraag" at bounding box center [330, 180] width 210 height 15
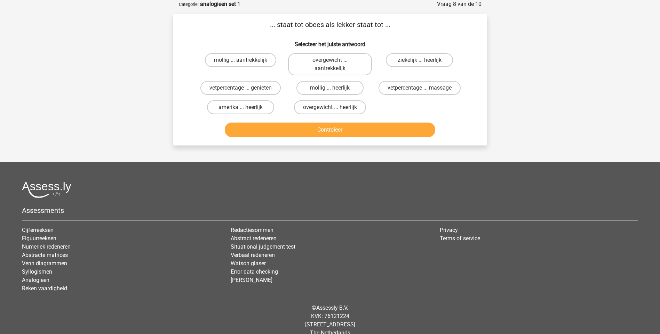
click at [331, 90] on input "mollig ... heerlijk" at bounding box center [332, 90] width 5 height 5
radio input "true"
click at [334, 132] on button "Controleer" at bounding box center [330, 130] width 210 height 15
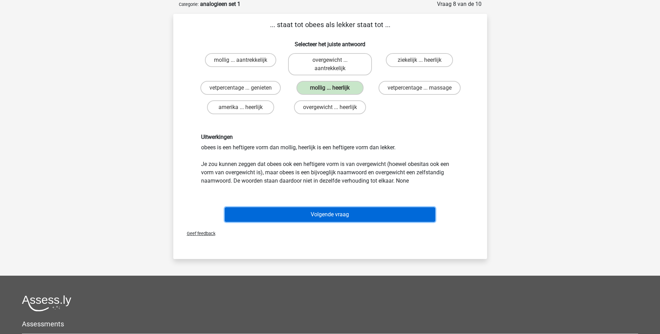
click at [340, 215] on button "Volgende vraag" at bounding box center [330, 215] width 210 height 15
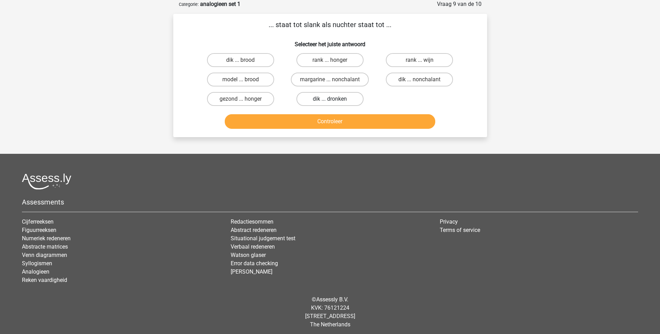
click at [339, 100] on label "dik ... dronken" at bounding box center [329, 99] width 67 height 14
click at [334, 100] on input "dik ... dronken" at bounding box center [332, 101] width 5 height 5
radio input "true"
click at [342, 126] on button "Controleer" at bounding box center [330, 121] width 210 height 15
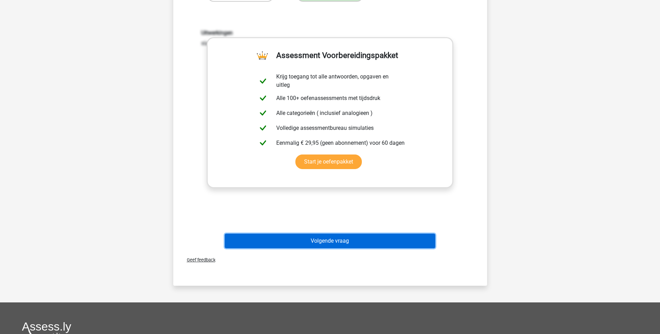
click at [313, 240] on button "Volgende vraag" at bounding box center [330, 241] width 210 height 15
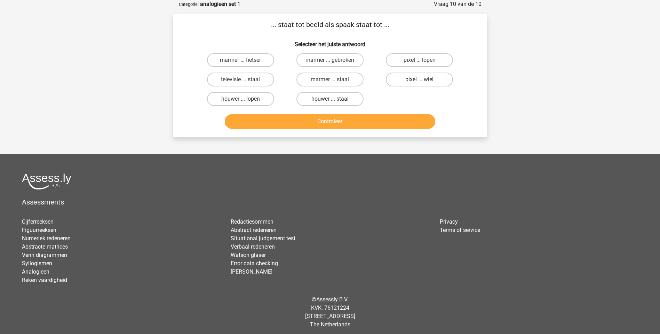
click at [416, 81] on label "pixel ... wiel" at bounding box center [419, 80] width 67 height 14
click at [419, 81] on input "pixel ... wiel" at bounding box center [421, 82] width 5 height 5
radio input "true"
click at [334, 122] on button "Controleer" at bounding box center [330, 121] width 210 height 15
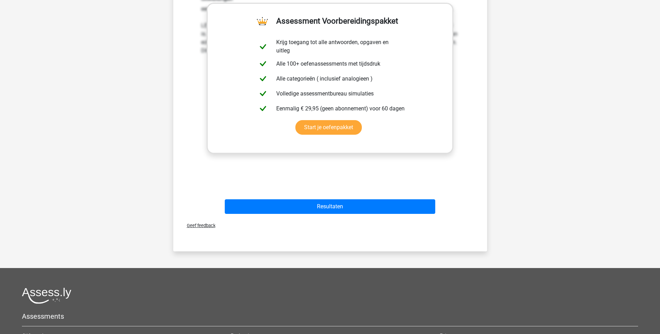
scroll to position [174, 0]
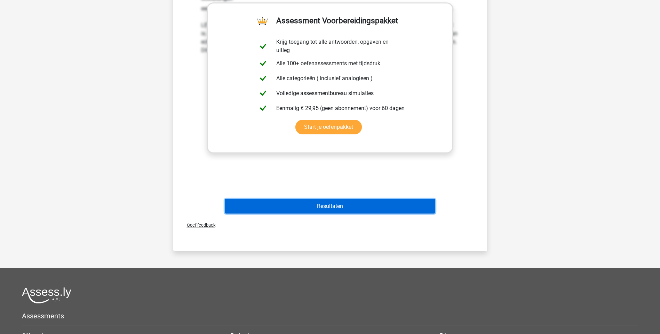
click at [330, 207] on button "Resultaten" at bounding box center [330, 206] width 210 height 15
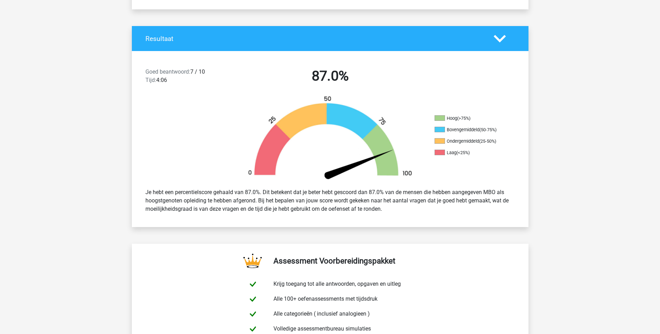
scroll to position [174, 0]
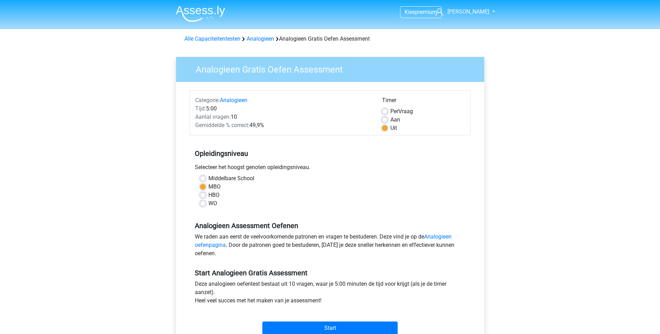
scroll to position [174, 0]
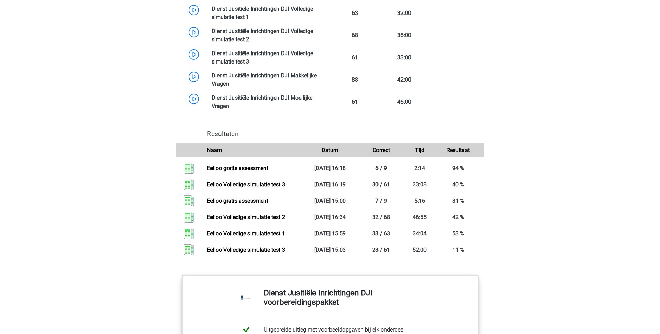
scroll to position [522, 0]
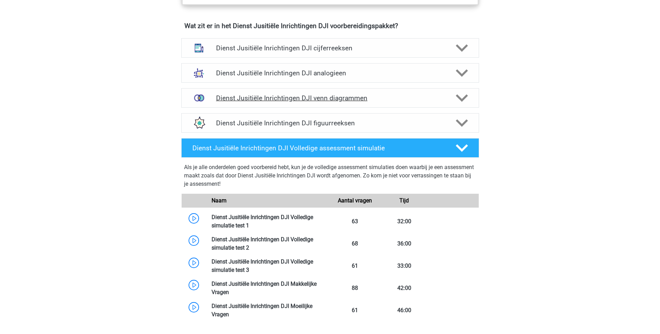
click at [316, 99] on h4 "Dienst Jusitiële Inrichtingen DJI venn diagrammen" at bounding box center [330, 98] width 228 height 8
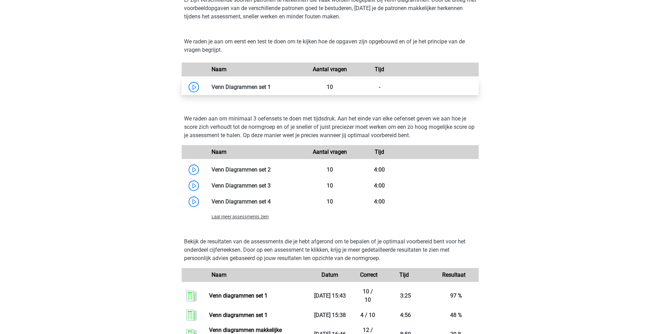
scroll to position [626, 0]
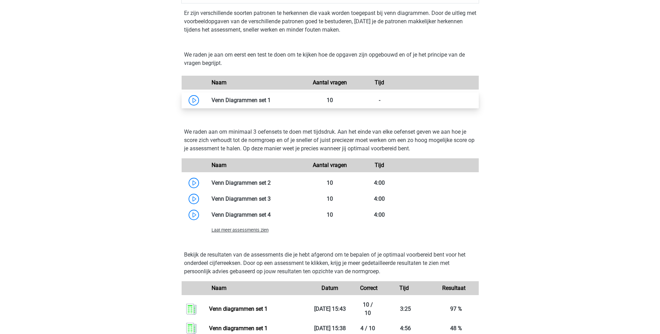
click at [271, 102] on link at bounding box center [271, 100] width 0 height 7
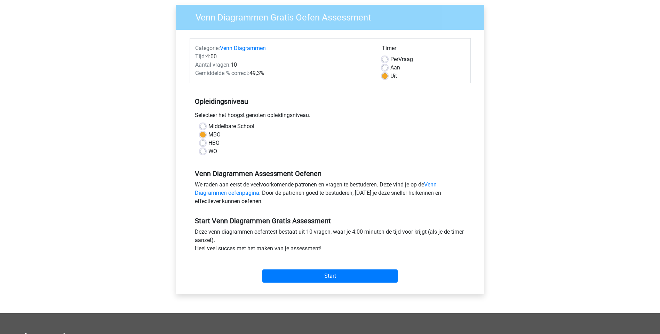
scroll to position [70, 0]
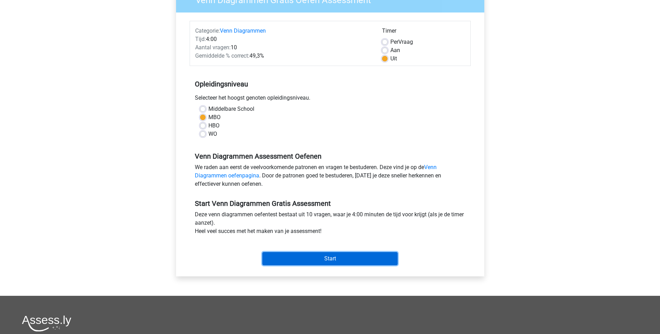
click at [330, 261] on input "Start" at bounding box center [329, 258] width 135 height 13
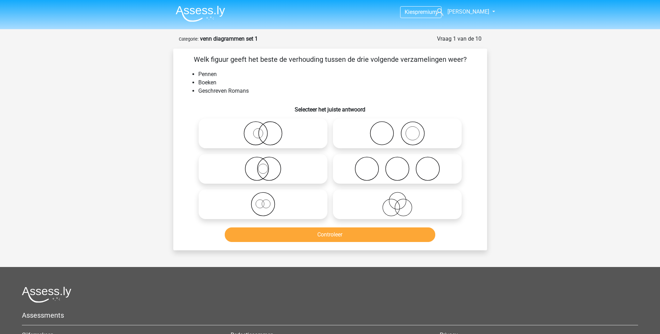
click at [432, 173] on icon at bounding box center [397, 169] width 123 height 24
click at [402, 166] on input "radio" at bounding box center [399, 163] width 5 height 5
radio input "true"
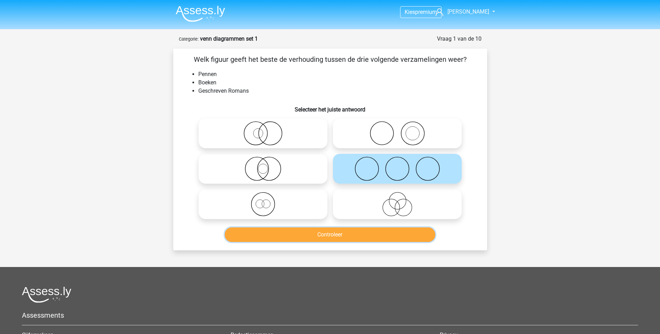
click at [344, 237] on button "Controleer" at bounding box center [330, 235] width 210 height 15
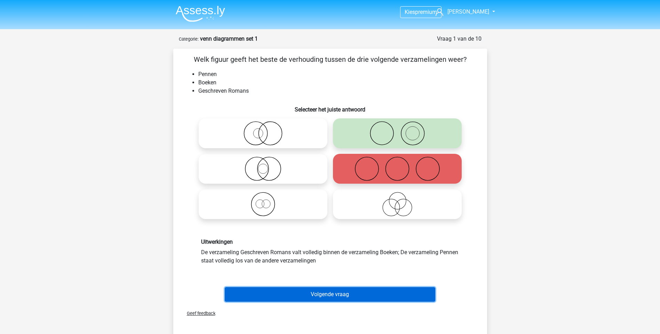
click at [351, 295] on button "Volgende vraag" at bounding box center [330, 295] width 210 height 15
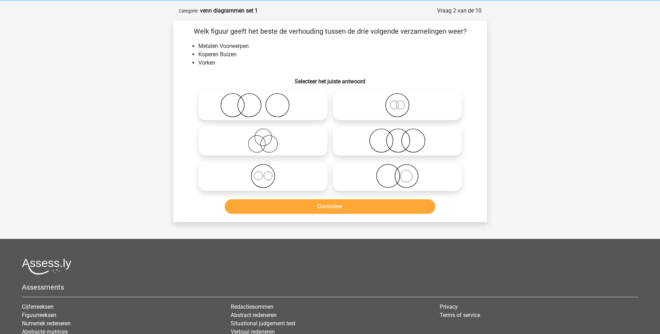
scroll to position [35, 0]
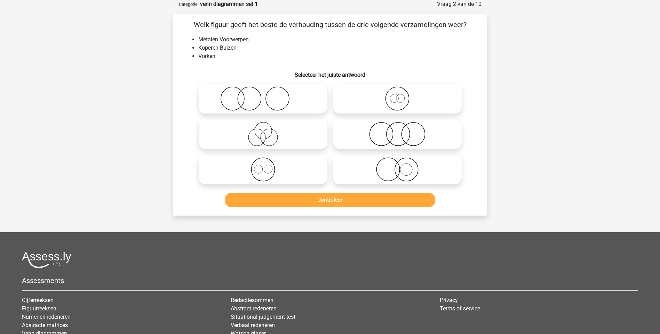
click at [402, 178] on icon at bounding box center [397, 170] width 123 height 24
click at [402, 166] on input "radio" at bounding box center [399, 164] width 5 height 5
radio input "true"
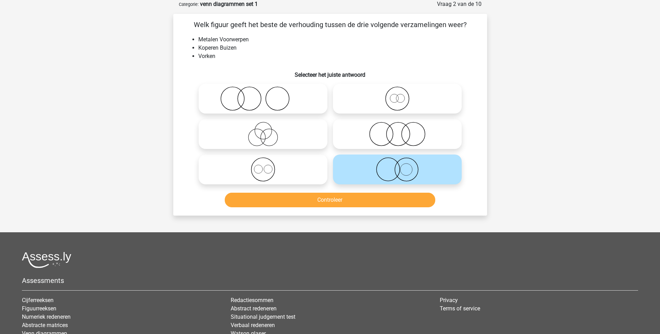
click at [244, 105] on icon at bounding box center [262, 99] width 123 height 24
click at [263, 95] on input "radio" at bounding box center [265, 93] width 5 height 5
radio input "true"
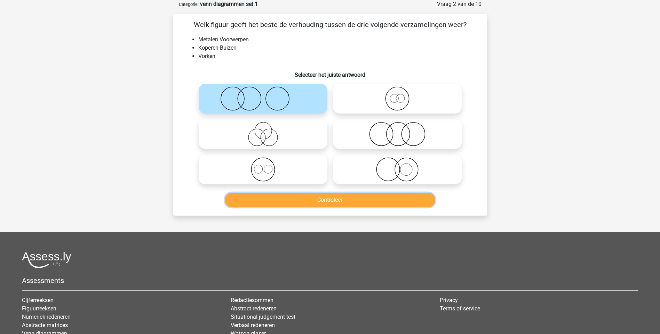
click at [328, 198] on button "Controleer" at bounding box center [330, 200] width 210 height 15
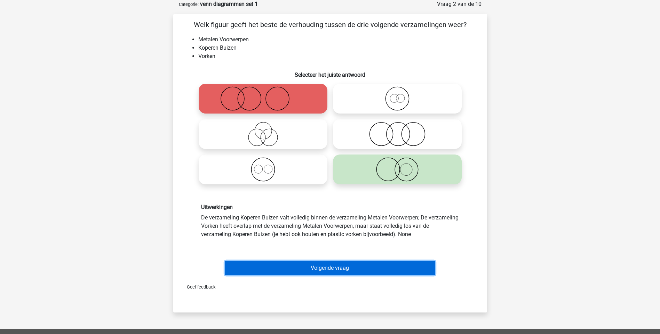
click at [343, 272] on button "Volgende vraag" at bounding box center [330, 268] width 210 height 15
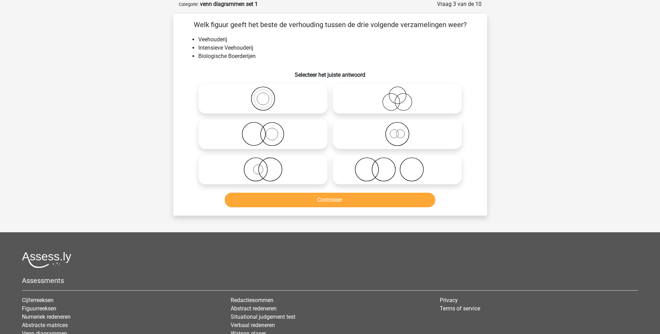
click at [261, 171] on icon at bounding box center [262, 170] width 123 height 24
click at [263, 166] on input "radio" at bounding box center [265, 164] width 5 height 5
radio input "true"
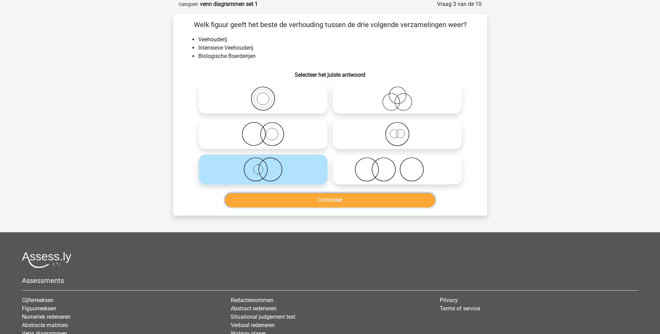
click at [314, 197] on button "Controleer" at bounding box center [330, 200] width 210 height 15
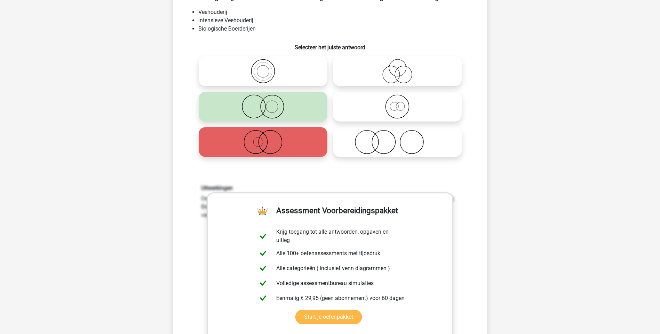
scroll to position [174, 0]
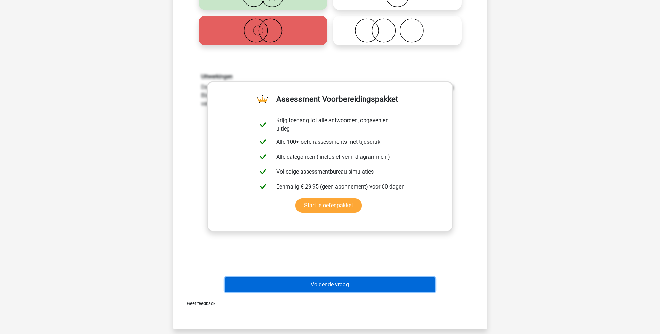
click at [327, 284] on button "Volgende vraag" at bounding box center [330, 285] width 210 height 15
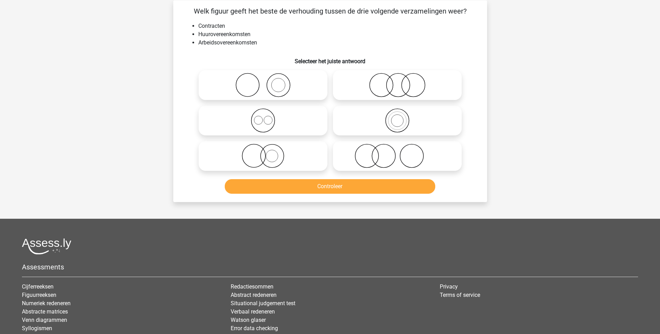
scroll to position [35, 0]
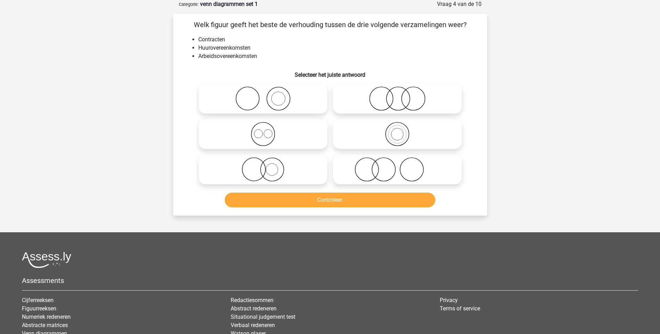
click at [267, 135] on icon at bounding box center [262, 134] width 123 height 24
click at [267, 131] on input "radio" at bounding box center [265, 128] width 5 height 5
radio input "true"
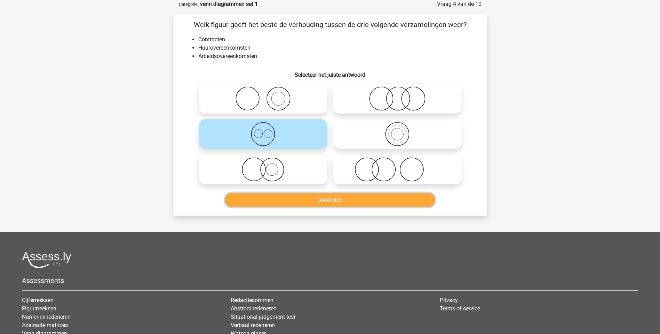
click at [341, 203] on button "Controleer" at bounding box center [330, 200] width 210 height 15
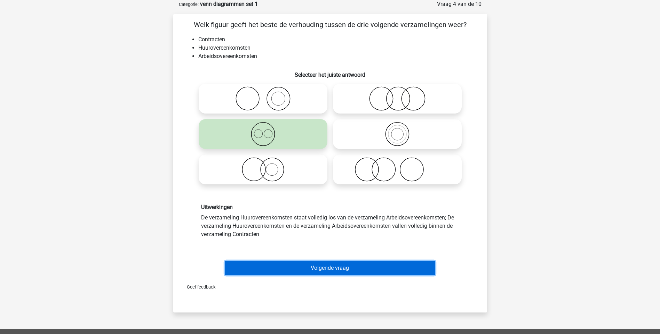
click at [349, 272] on button "Volgende vraag" at bounding box center [330, 268] width 210 height 15
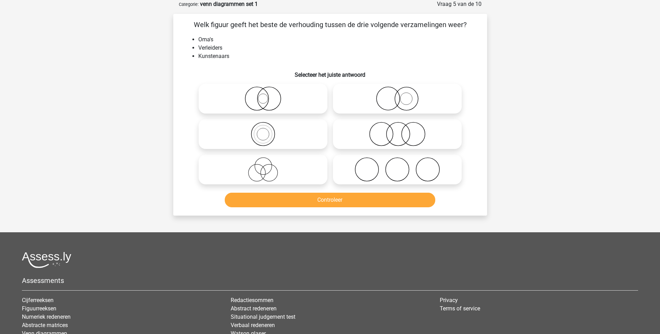
click at [263, 105] on icon at bounding box center [262, 99] width 123 height 24
click at [263, 95] on input "radio" at bounding box center [265, 93] width 5 height 5
radio input "true"
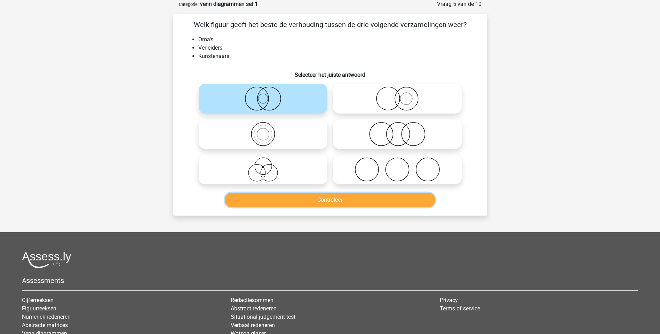
click at [326, 200] on button "Controleer" at bounding box center [330, 200] width 210 height 15
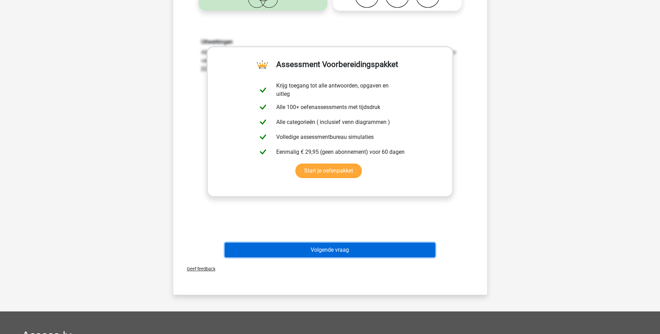
click at [326, 248] on button "Volgende vraag" at bounding box center [330, 250] width 210 height 15
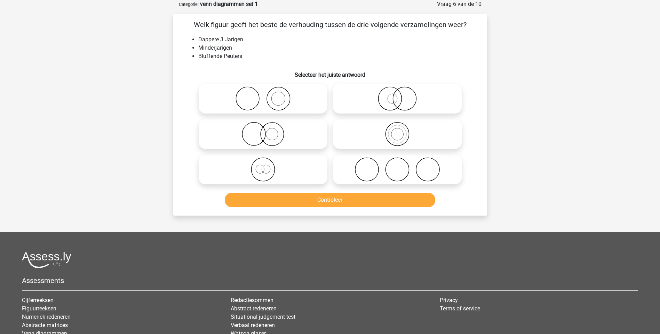
click at [399, 140] on icon at bounding box center [397, 134] width 123 height 24
click at [399, 131] on input "radio" at bounding box center [399, 128] width 5 height 5
radio input "true"
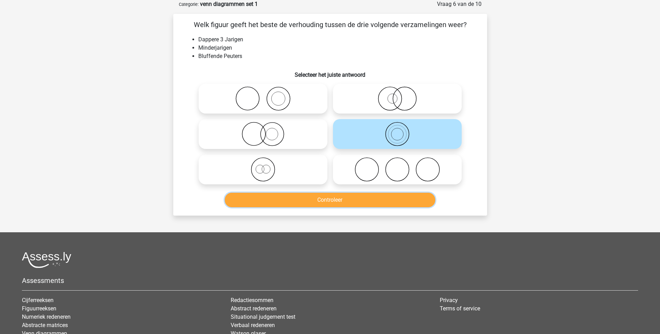
click at [361, 201] on button "Controleer" at bounding box center [330, 200] width 210 height 15
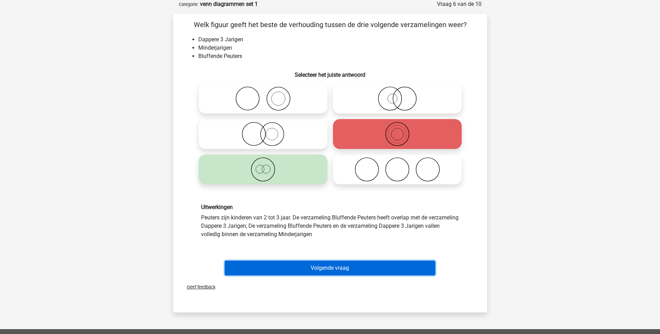
click at [333, 268] on button "Volgende vraag" at bounding box center [330, 268] width 210 height 15
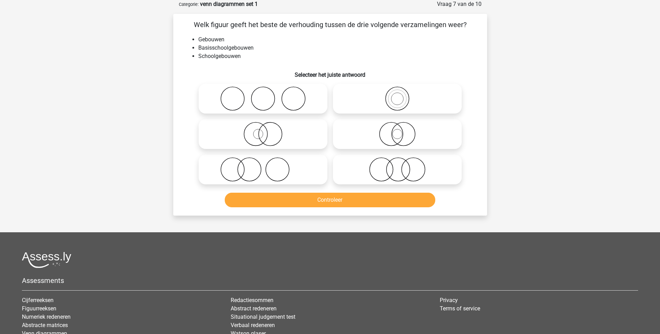
click at [398, 101] on icon at bounding box center [397, 99] width 123 height 24
click at [398, 95] on input "radio" at bounding box center [399, 93] width 5 height 5
radio input "true"
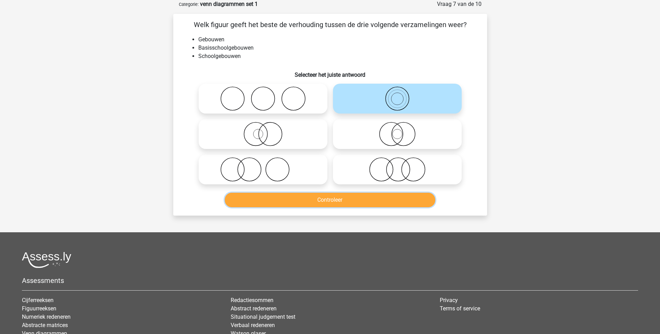
click at [350, 206] on button "Controleer" at bounding box center [330, 200] width 210 height 15
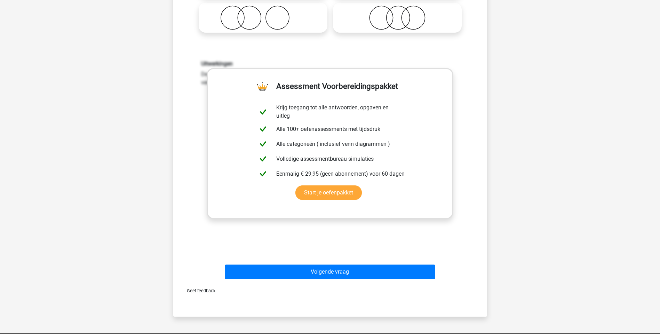
scroll to position [209, 0]
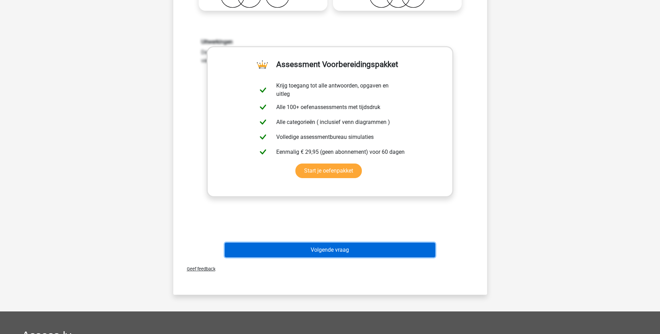
click at [323, 251] on button "Volgende vraag" at bounding box center [330, 250] width 210 height 15
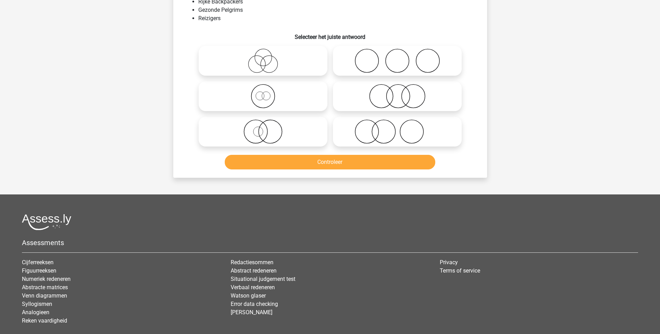
scroll to position [35, 0]
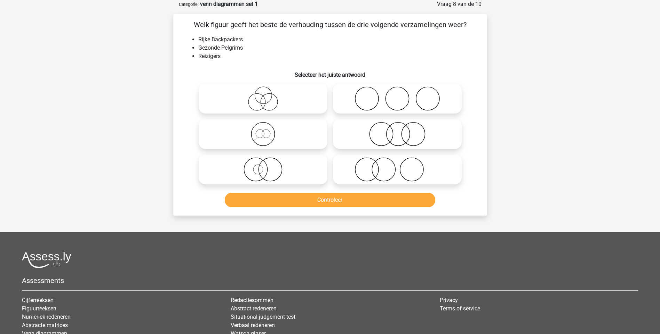
click at [263, 106] on icon at bounding box center [262, 99] width 123 height 24
click at [263, 95] on input "radio" at bounding box center [265, 93] width 5 height 5
radio input "true"
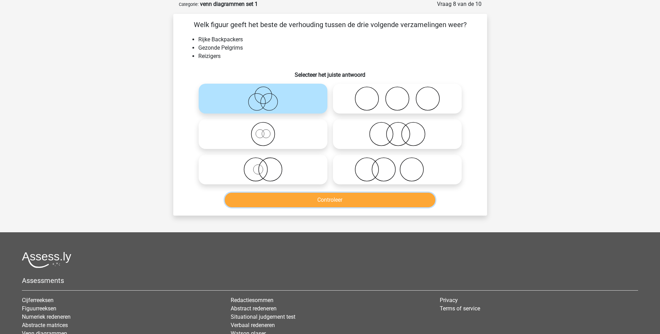
click at [334, 201] on button "Controleer" at bounding box center [330, 200] width 210 height 15
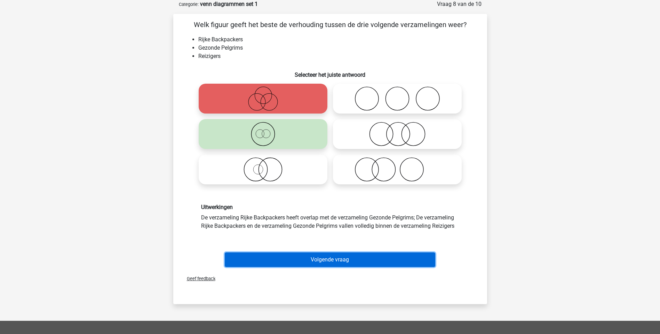
click at [338, 260] on button "Volgende vraag" at bounding box center [330, 260] width 210 height 15
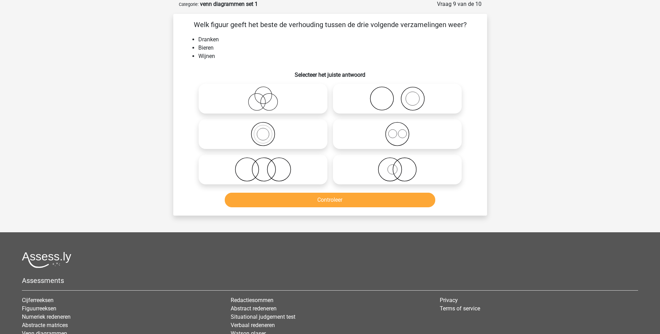
click at [398, 136] on icon at bounding box center [397, 134] width 123 height 24
click at [398, 131] on input "radio" at bounding box center [399, 128] width 5 height 5
radio input "true"
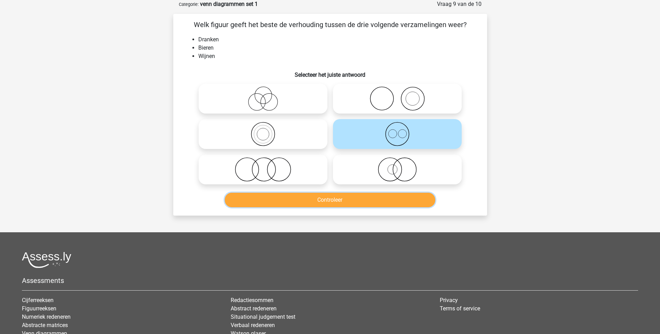
click at [332, 200] on button "Controleer" at bounding box center [330, 200] width 210 height 15
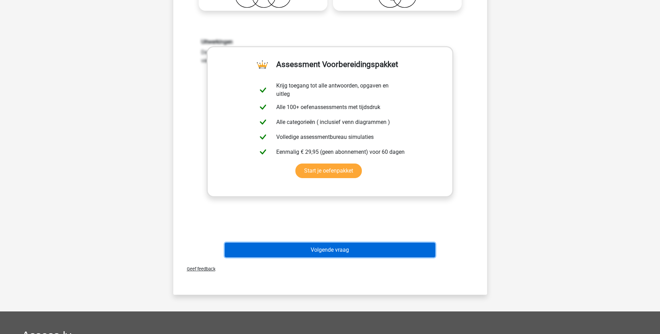
click at [338, 248] on button "Volgende vraag" at bounding box center [330, 250] width 210 height 15
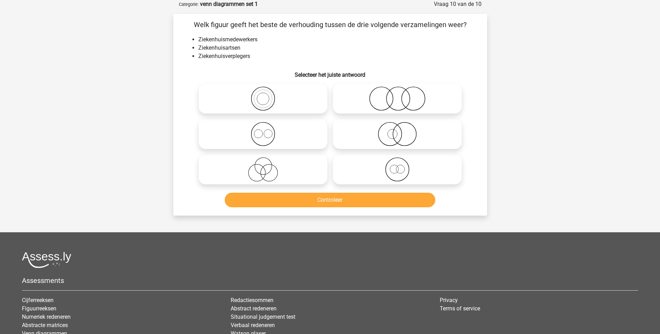
click at [258, 168] on icon at bounding box center [262, 170] width 123 height 24
click at [263, 166] on input "radio" at bounding box center [265, 164] width 5 height 5
radio input "true"
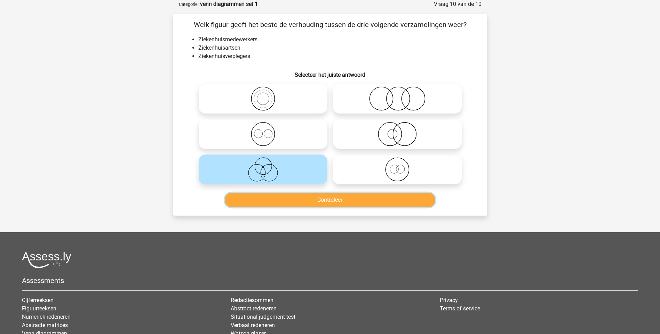
click at [336, 200] on button "Controleer" at bounding box center [330, 200] width 210 height 15
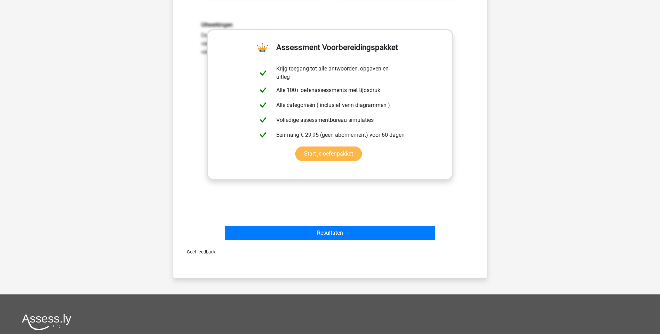
scroll to position [243, 0]
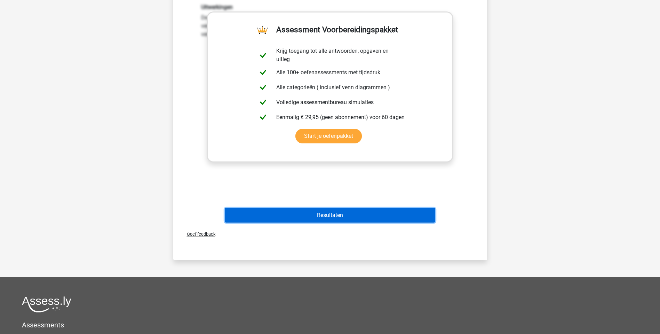
click at [344, 216] on button "Resultaten" at bounding box center [330, 215] width 210 height 15
